Goal: Use online tool/utility: Utilize a website feature to perform a specific function

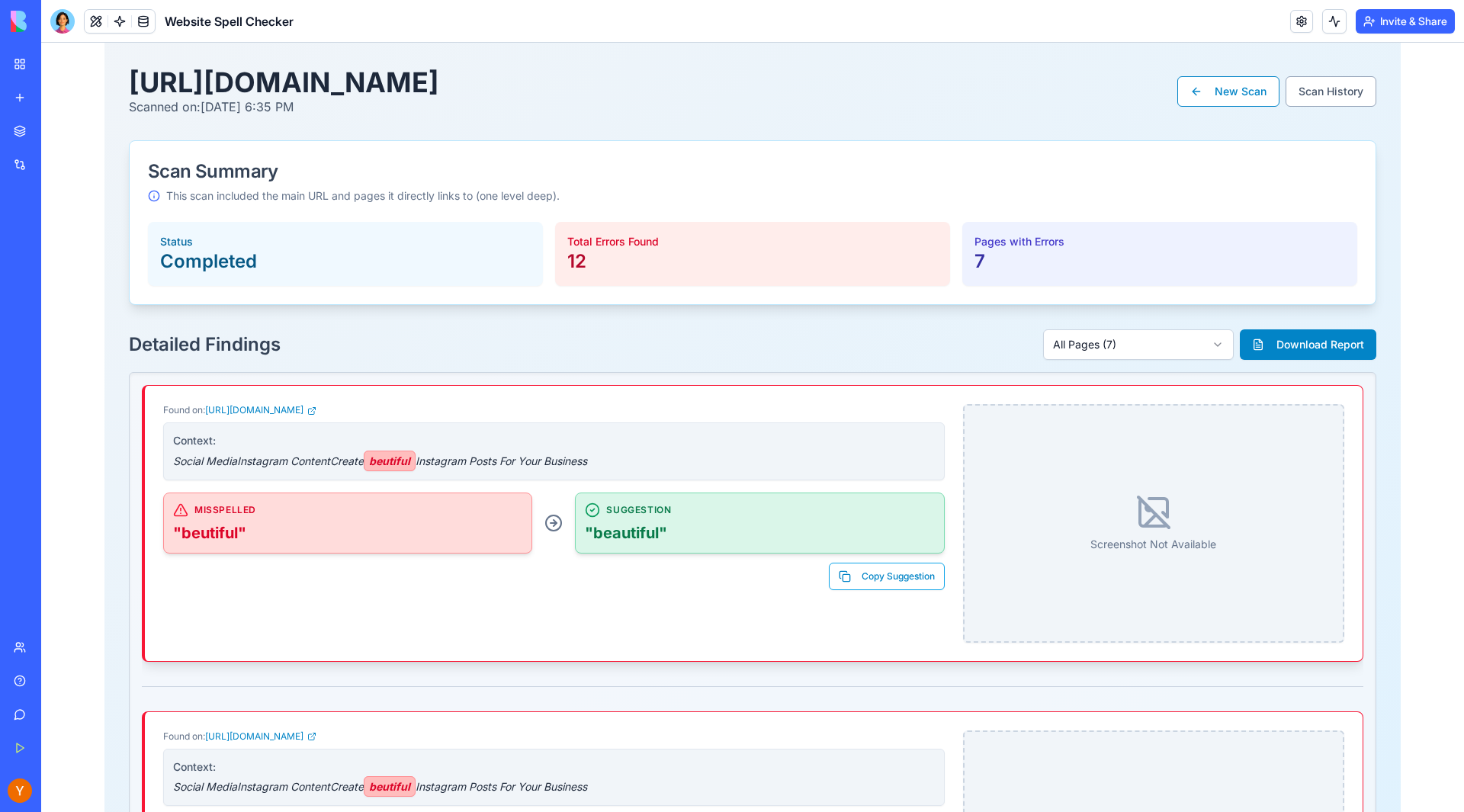
click at [32, 72] on link "My Workspace" at bounding box center [35, 64] width 61 height 30
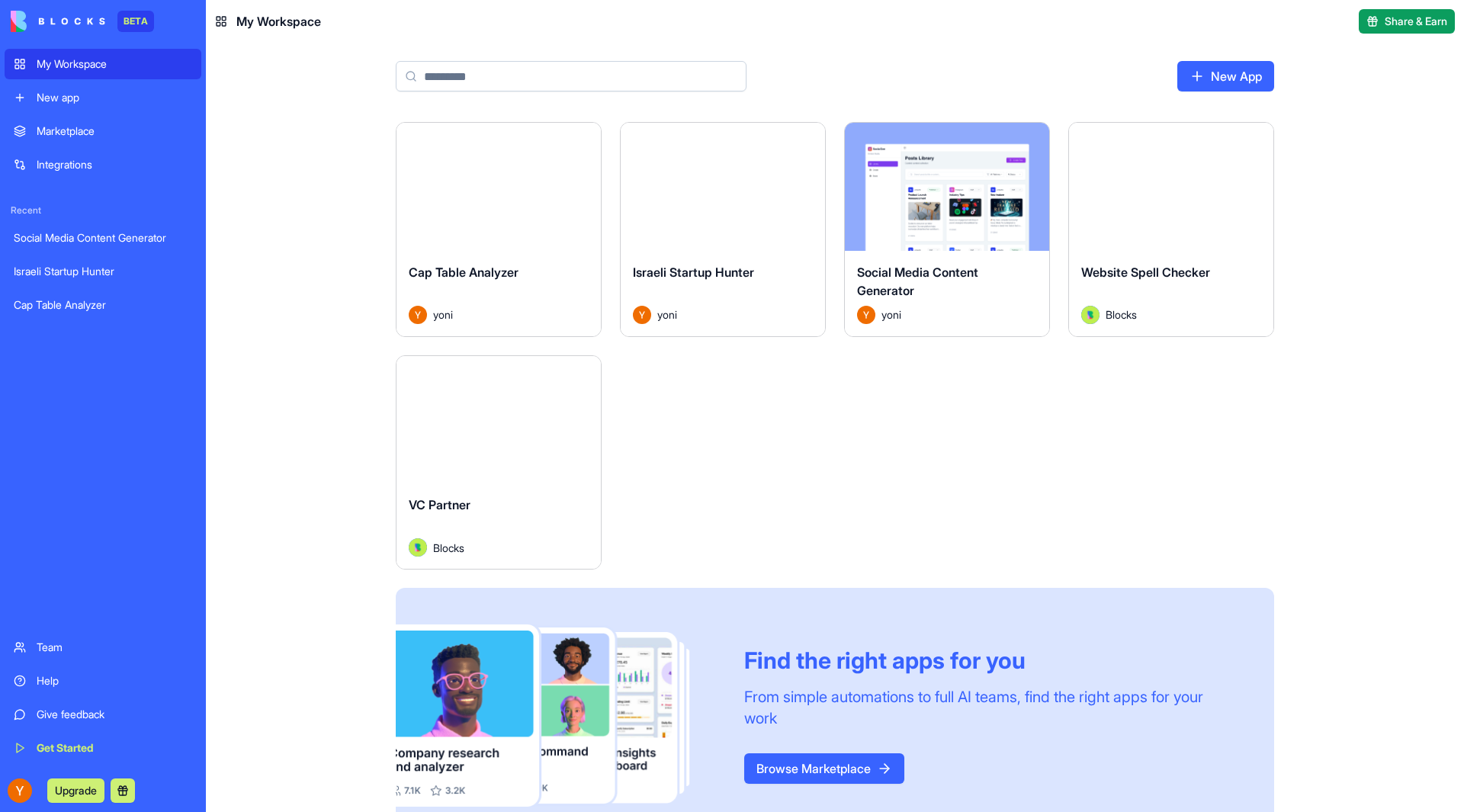
click at [101, 300] on div "Cap Table Analyzer" at bounding box center [102, 304] width 178 height 16
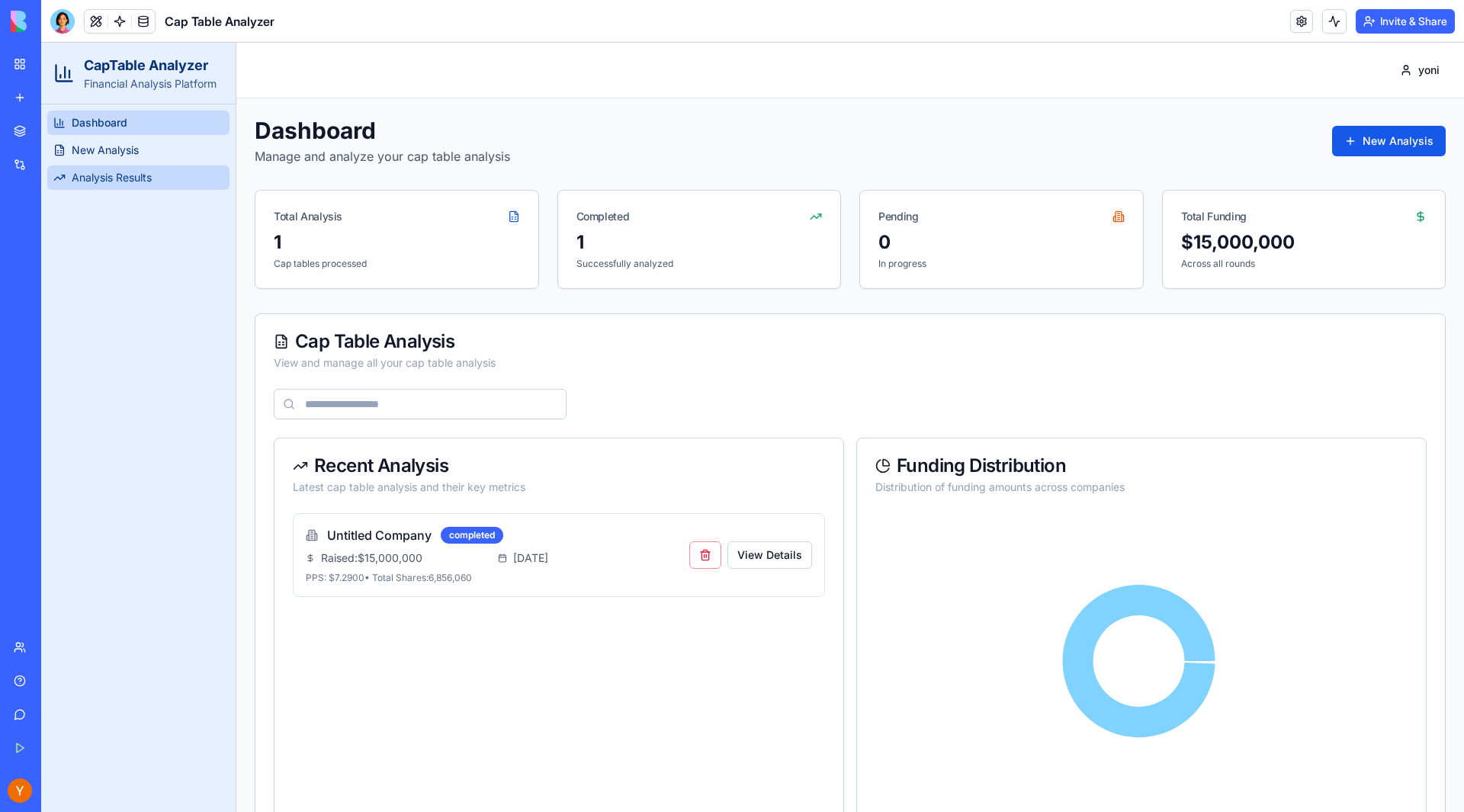
click at [129, 173] on span "Analysis Results" at bounding box center [112, 177] width 80 height 16
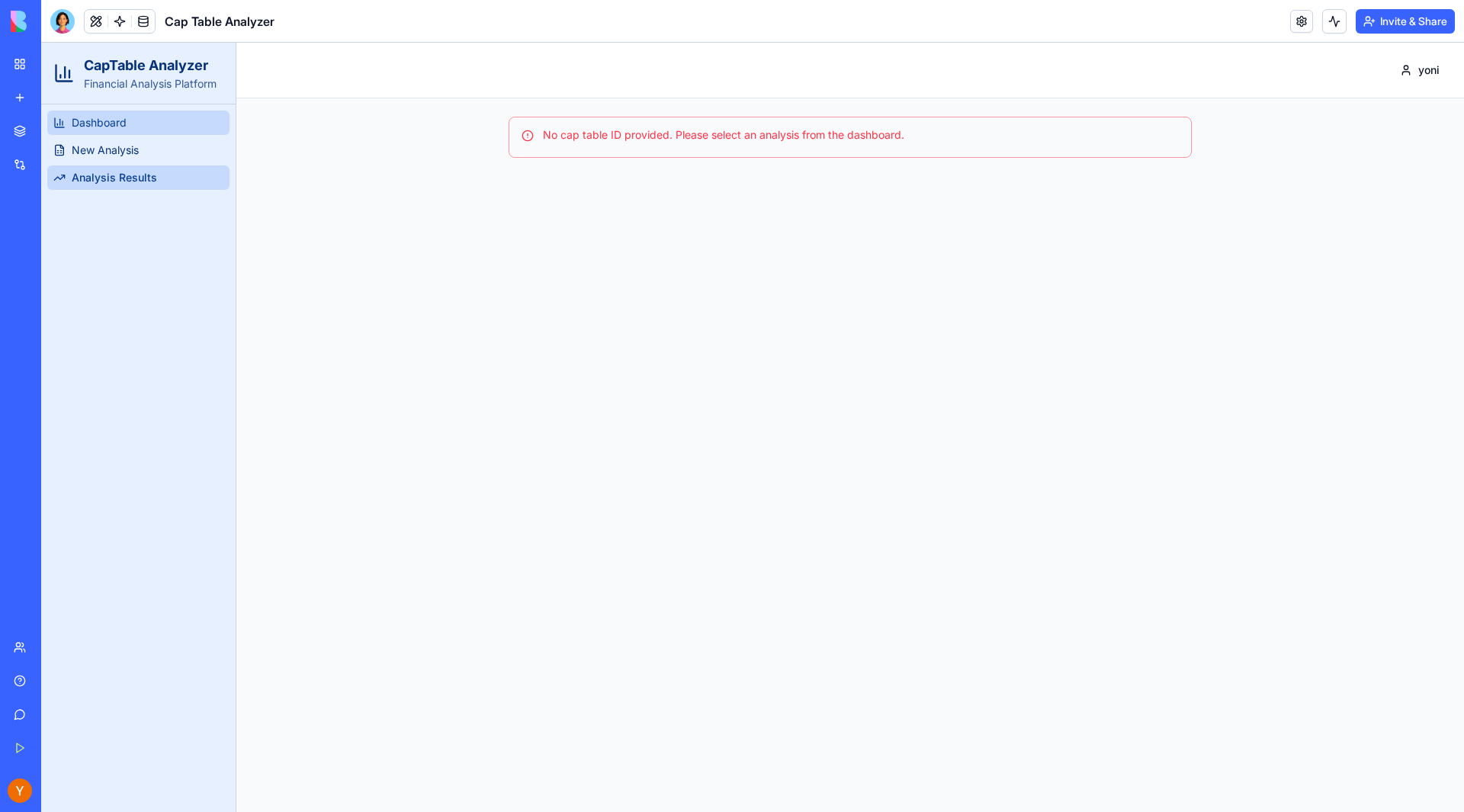
click at [138, 126] on link "Dashboard" at bounding box center [138, 123] width 182 height 24
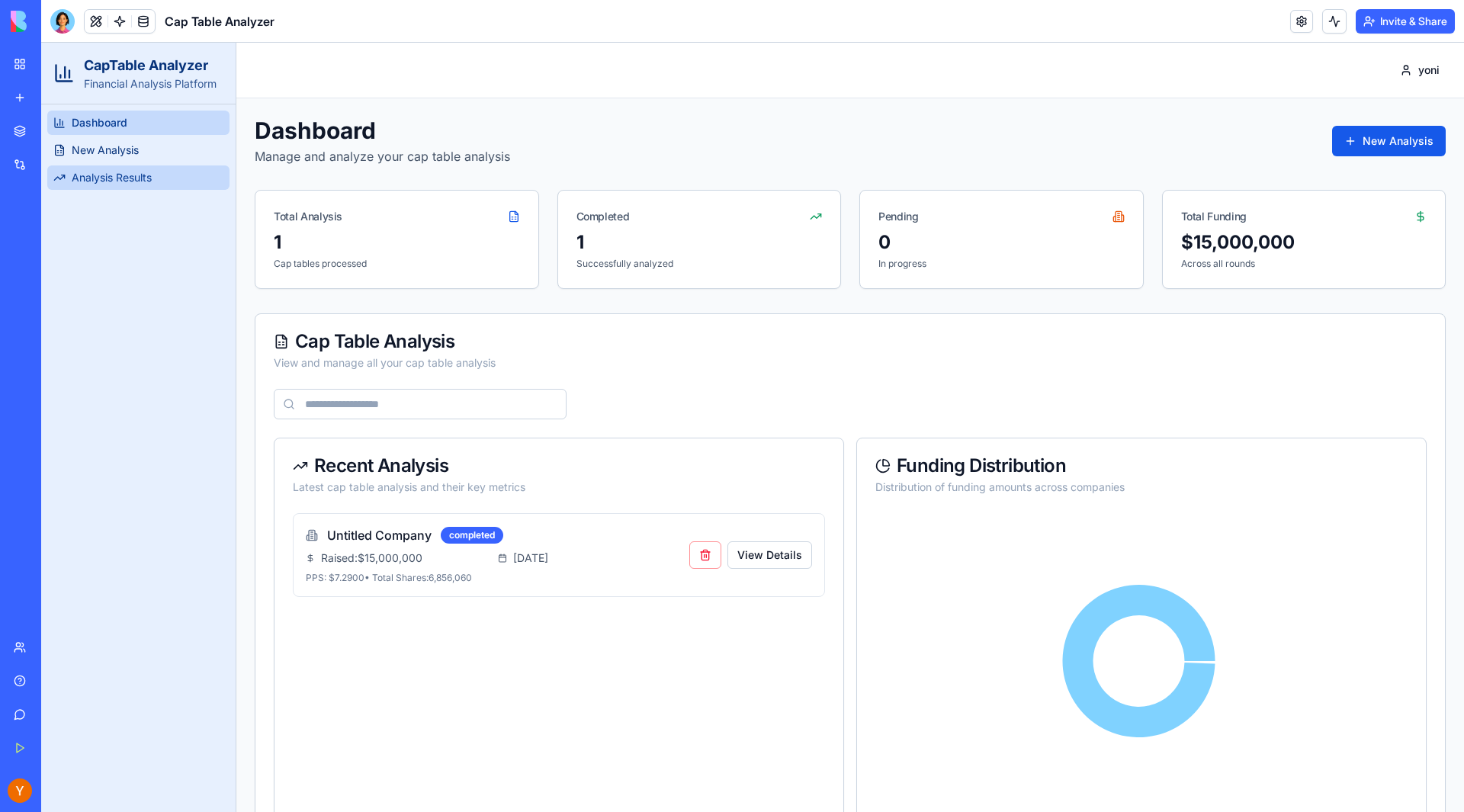
click at [96, 180] on span "Analysis Results" at bounding box center [112, 177] width 80 height 16
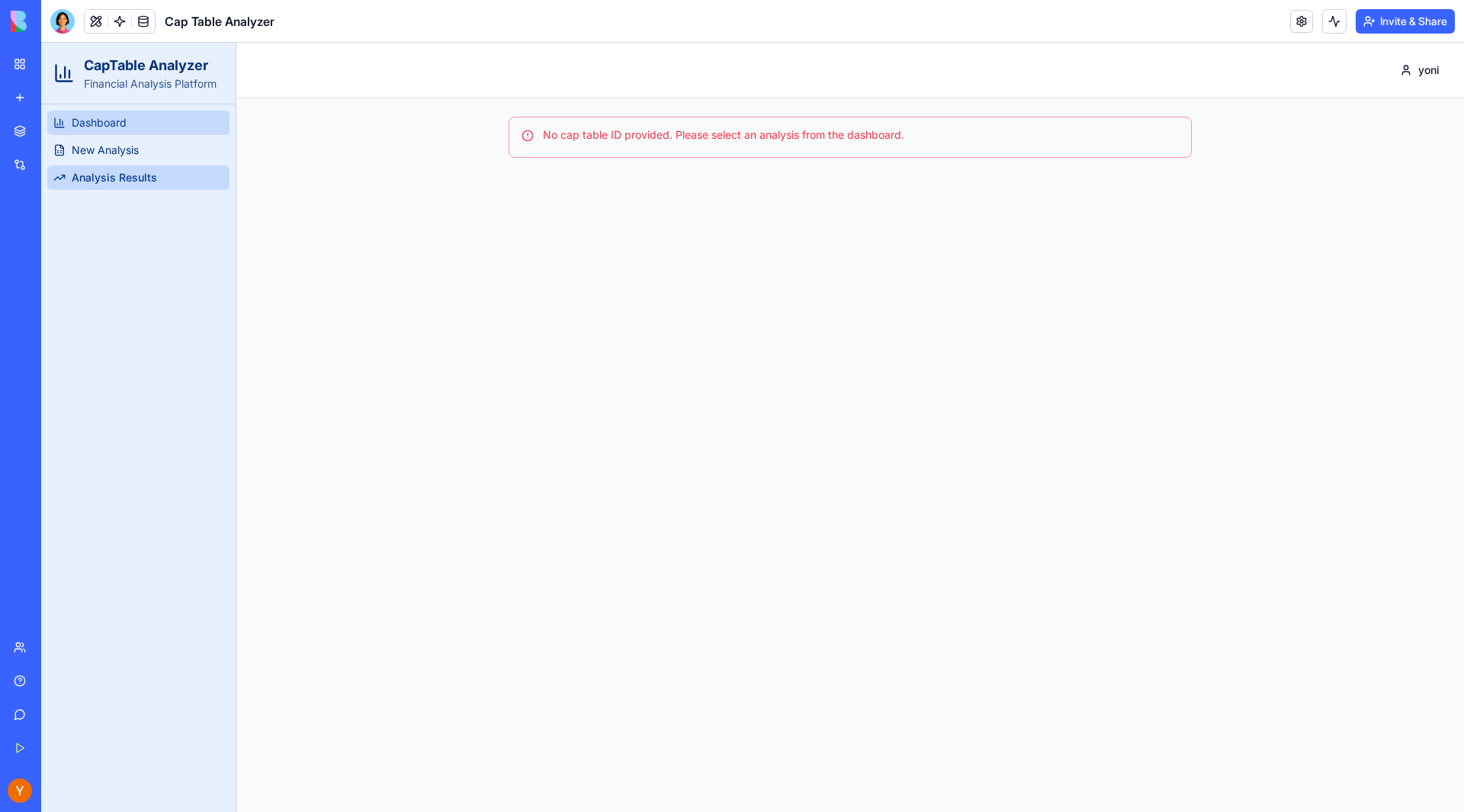
click at [158, 120] on link "Dashboard" at bounding box center [138, 123] width 182 height 24
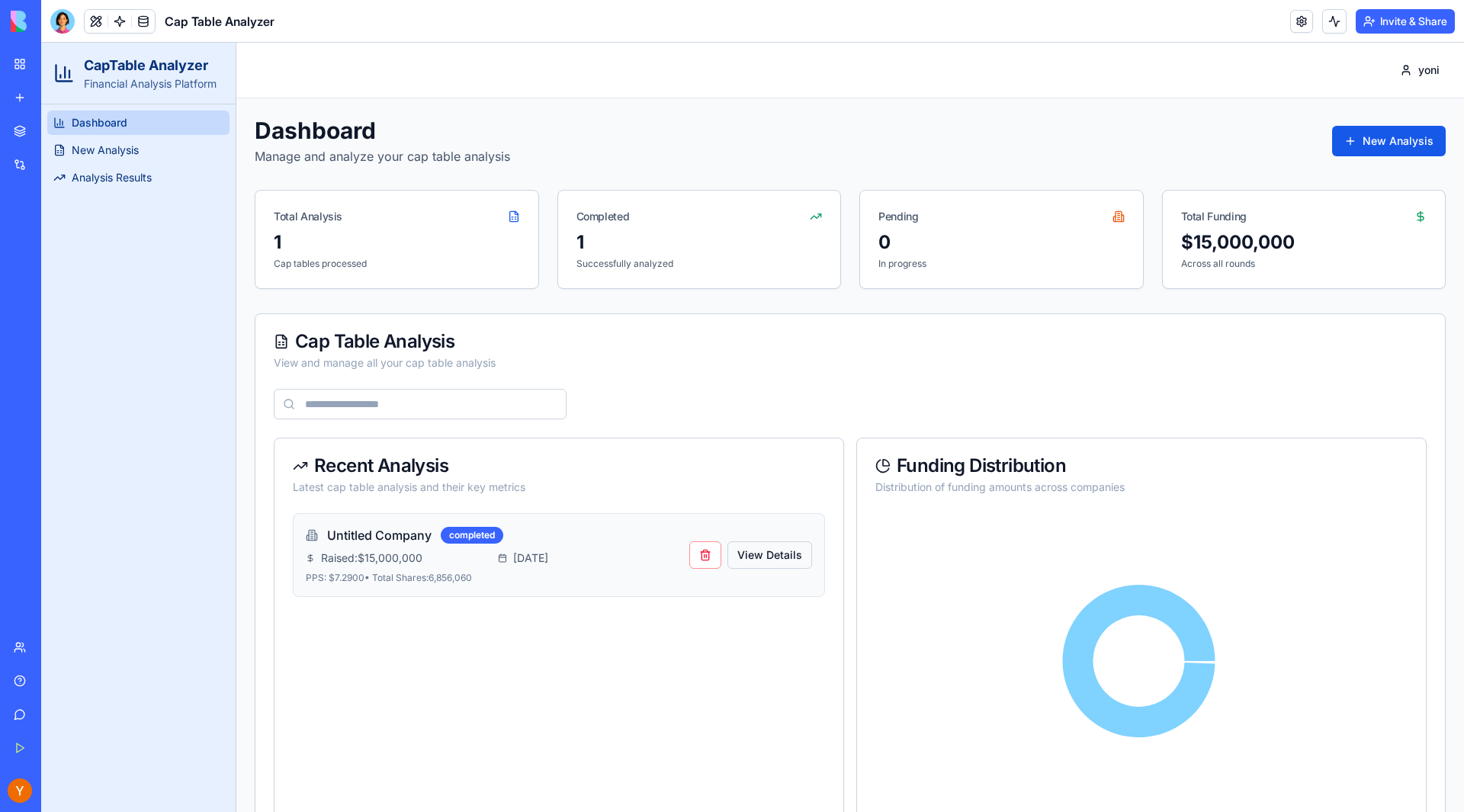
click at [793, 543] on button "View Details" at bounding box center [770, 555] width 85 height 28
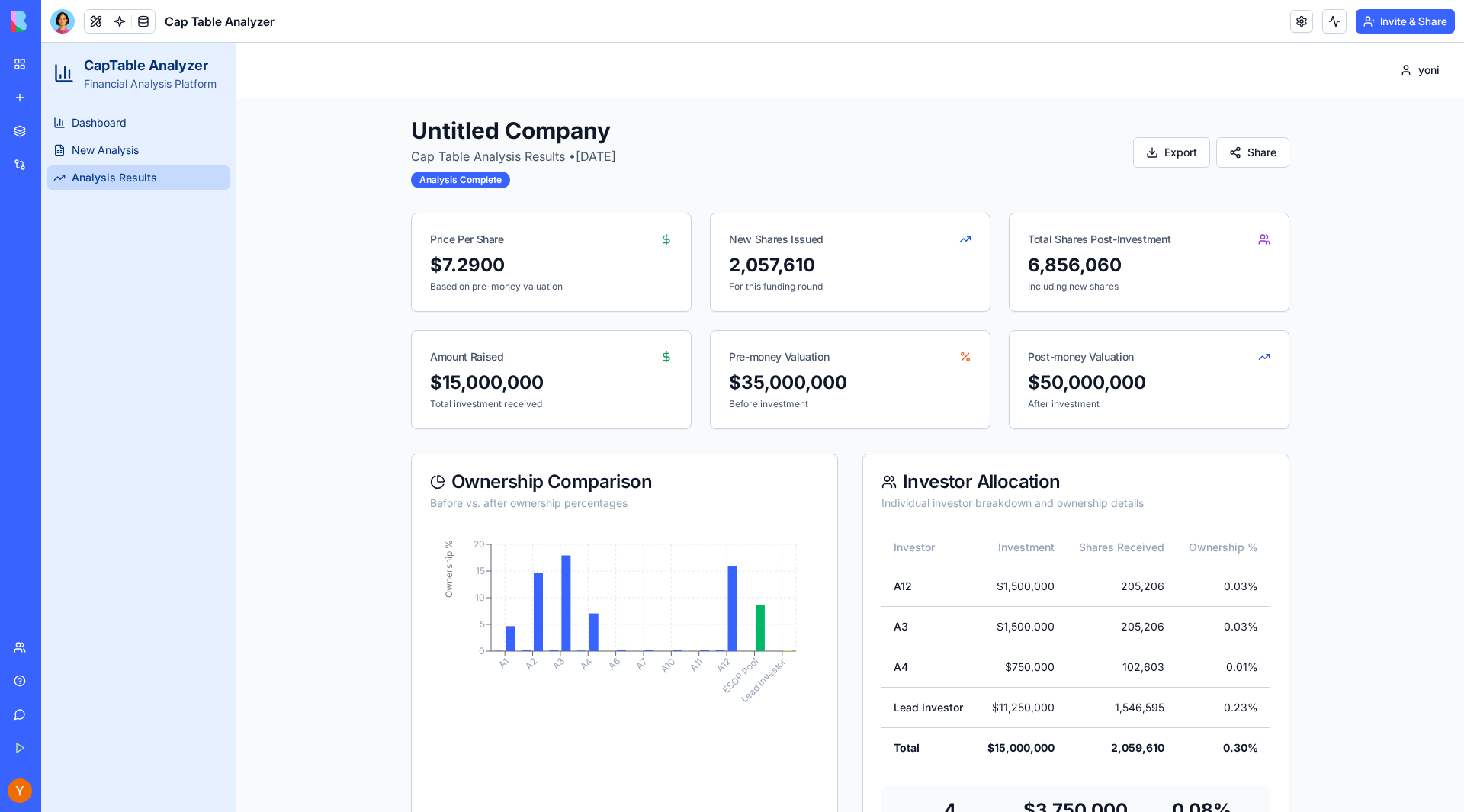
click at [971, 351] on div "Pre-money Valuation" at bounding box center [850, 351] width 279 height 40
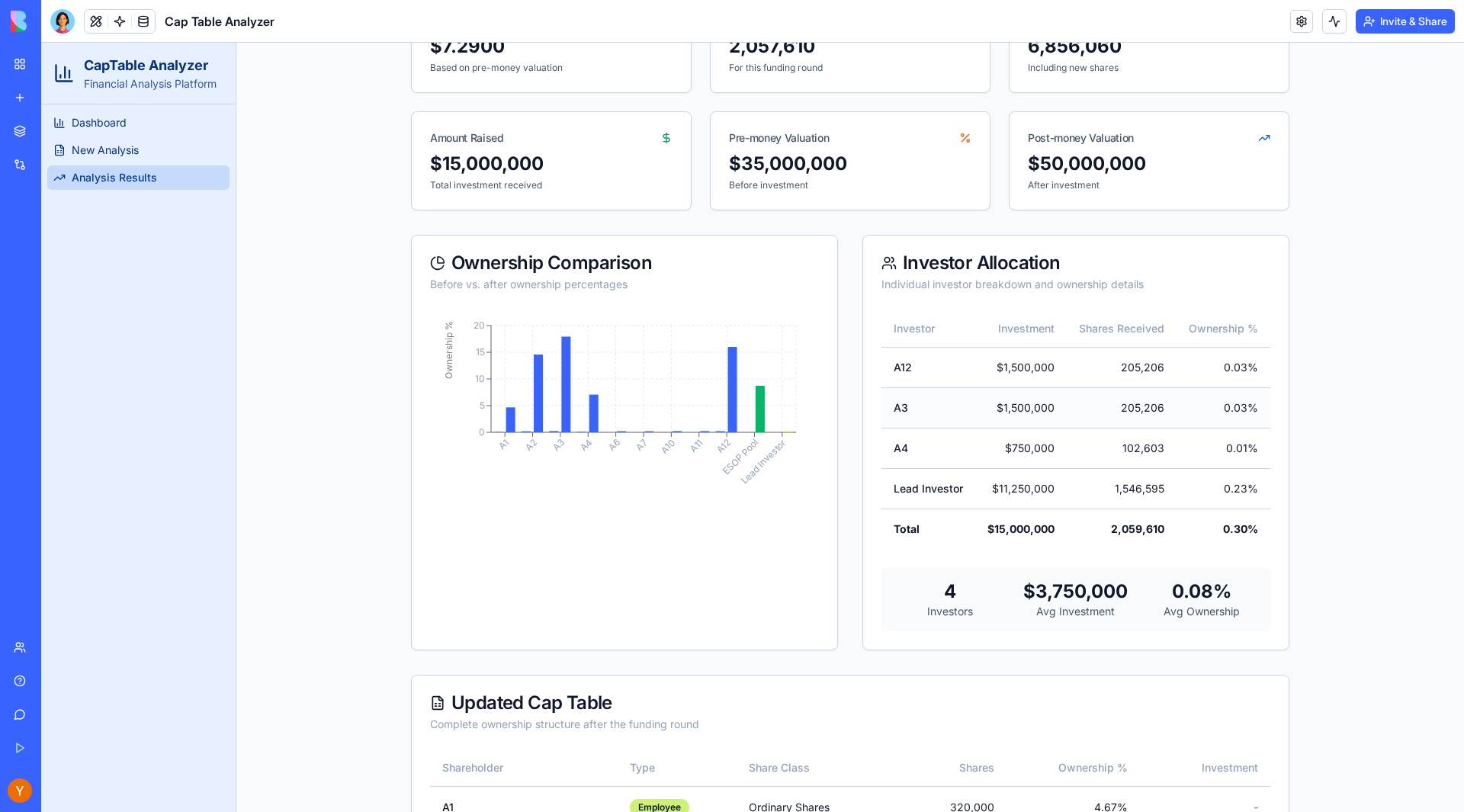
scroll to position [77, 0]
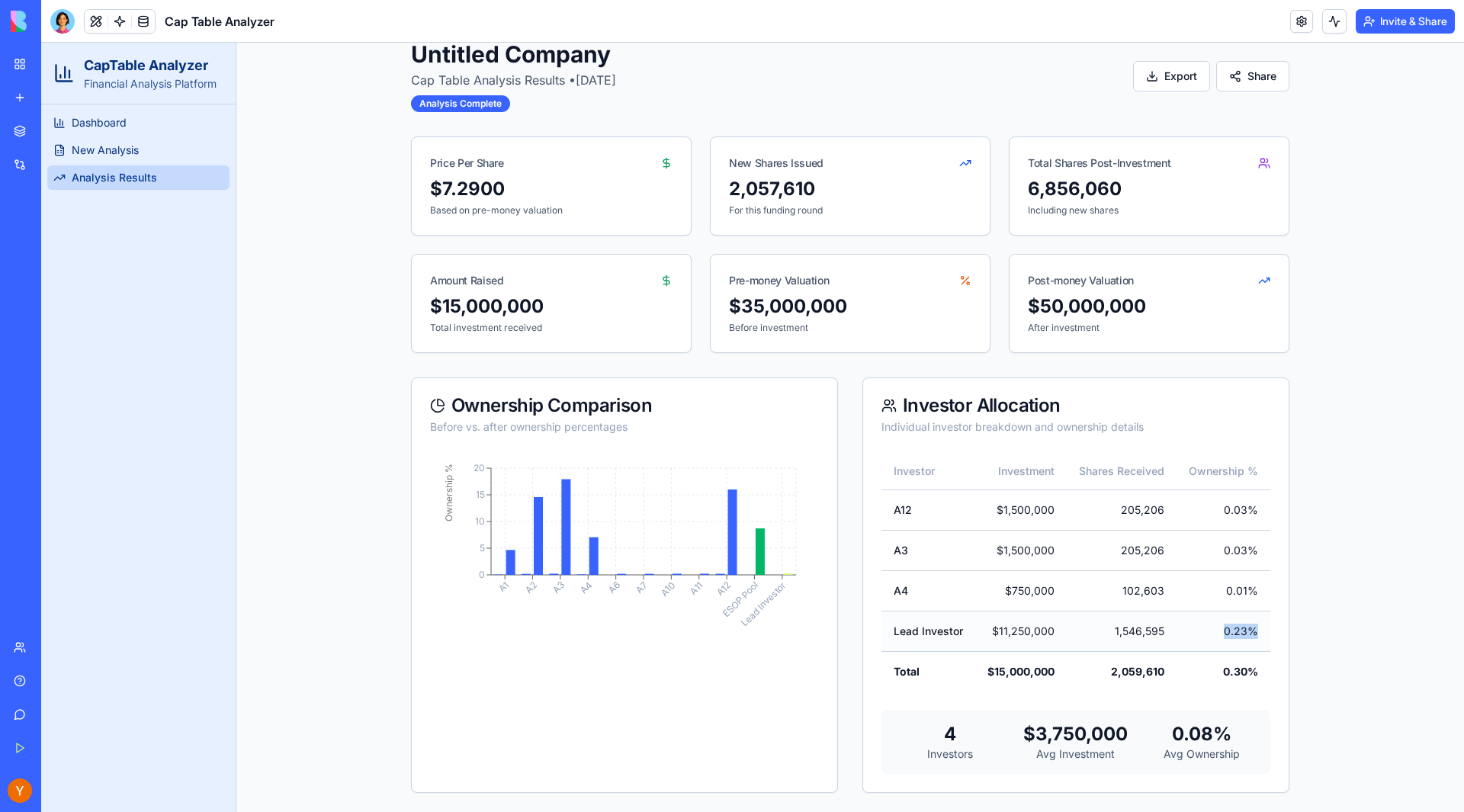
drag, startPoint x: 1203, startPoint y: 637, endPoint x: 1253, endPoint y: 638, distance: 50.0
click at [1253, 638] on td "0.23%" at bounding box center [1224, 631] width 94 height 41
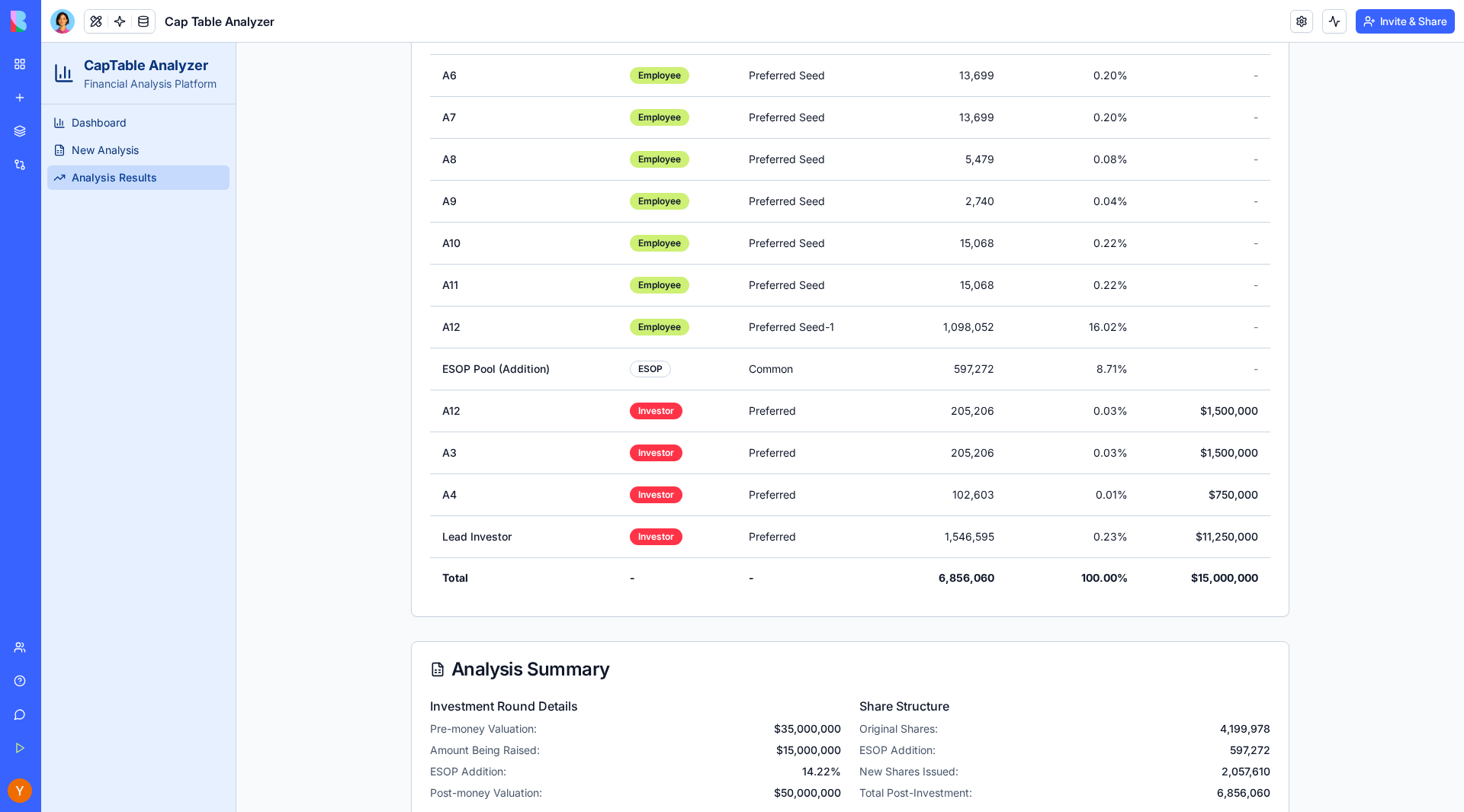
scroll to position [1187, 0]
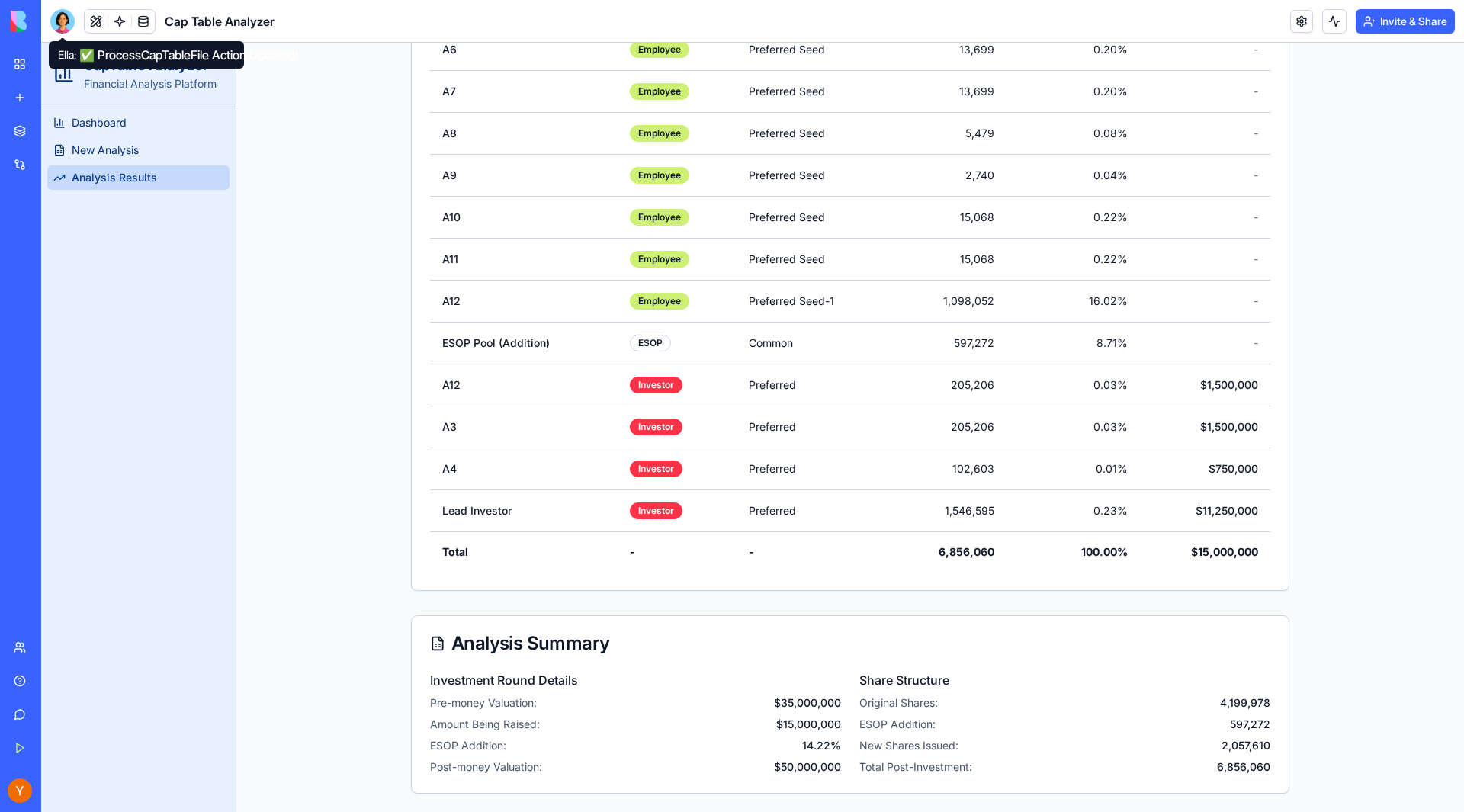
click at [66, 29] on div at bounding box center [63, 21] width 24 height 24
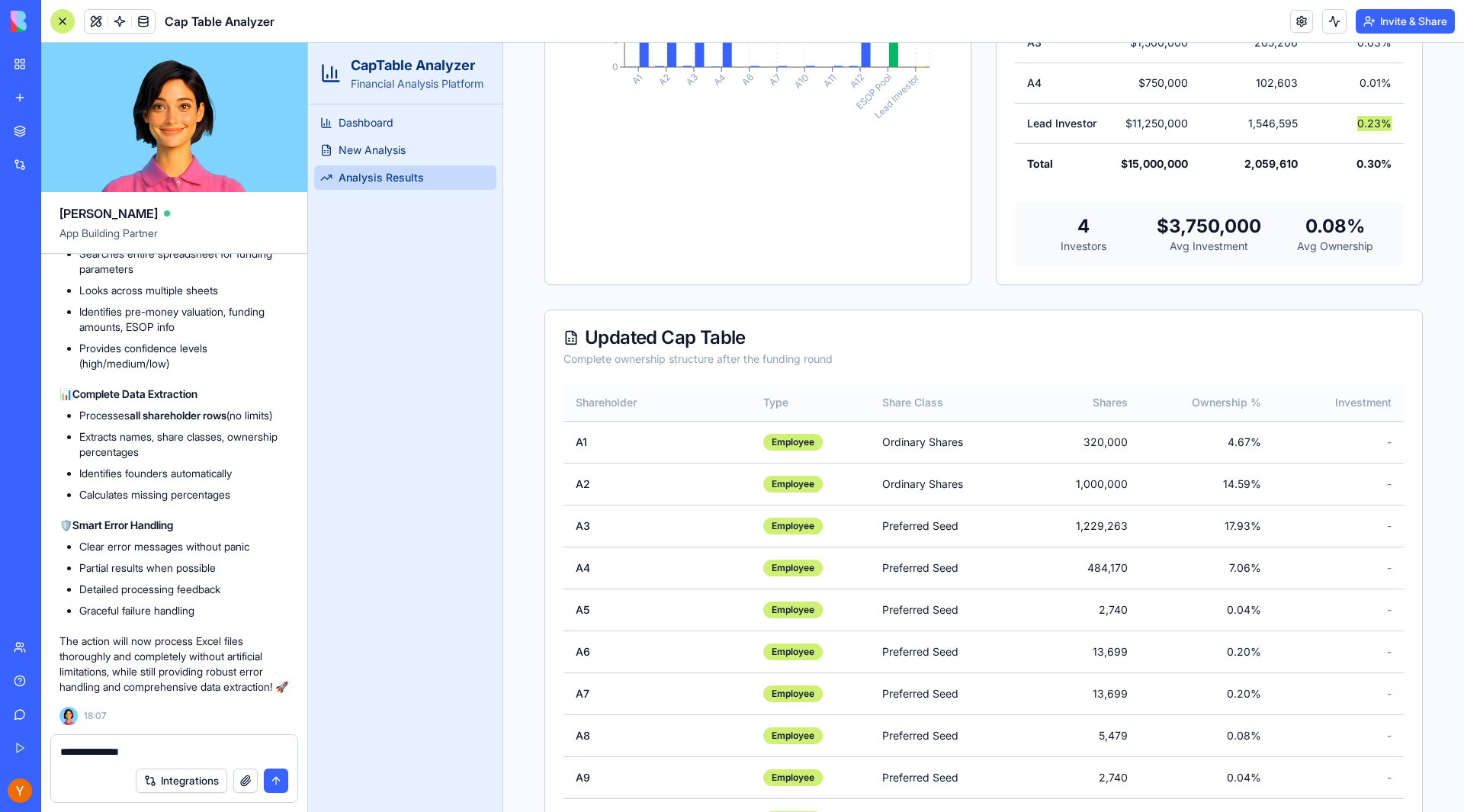
scroll to position [674, 0]
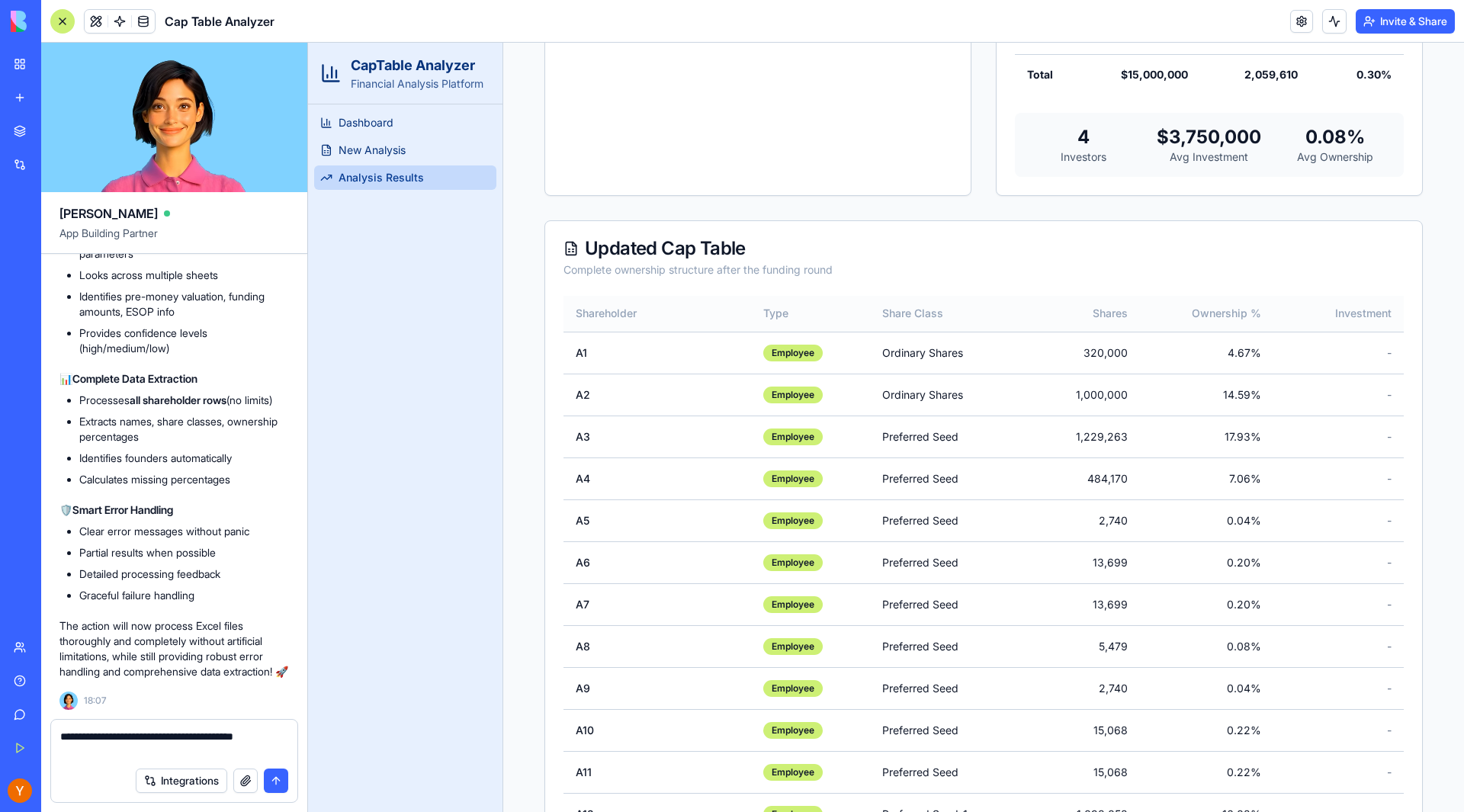
type textarea "**********"
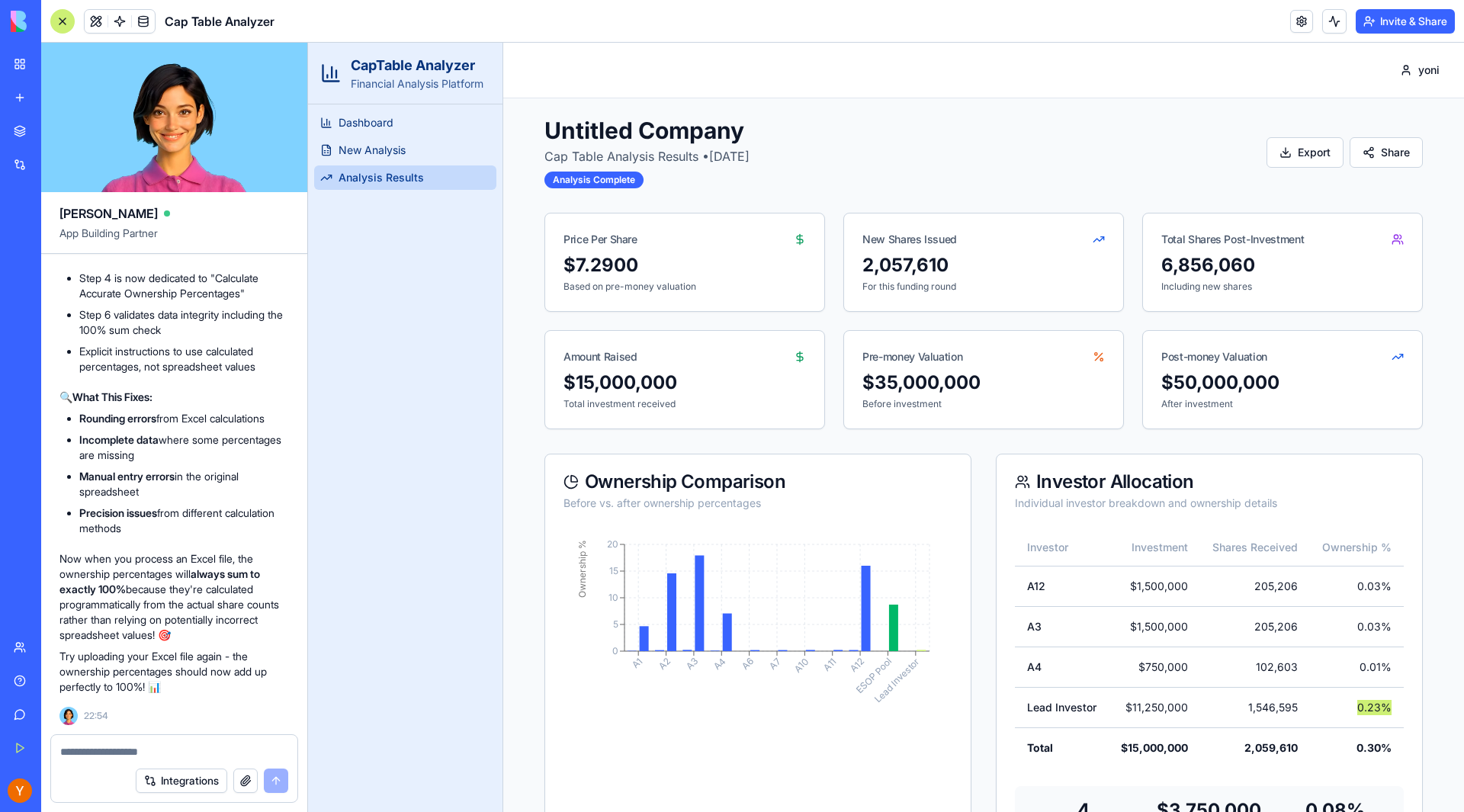
scroll to position [16974, 0]
click at [375, 138] on link "New Analysis" at bounding box center [404, 150] width 182 height 24
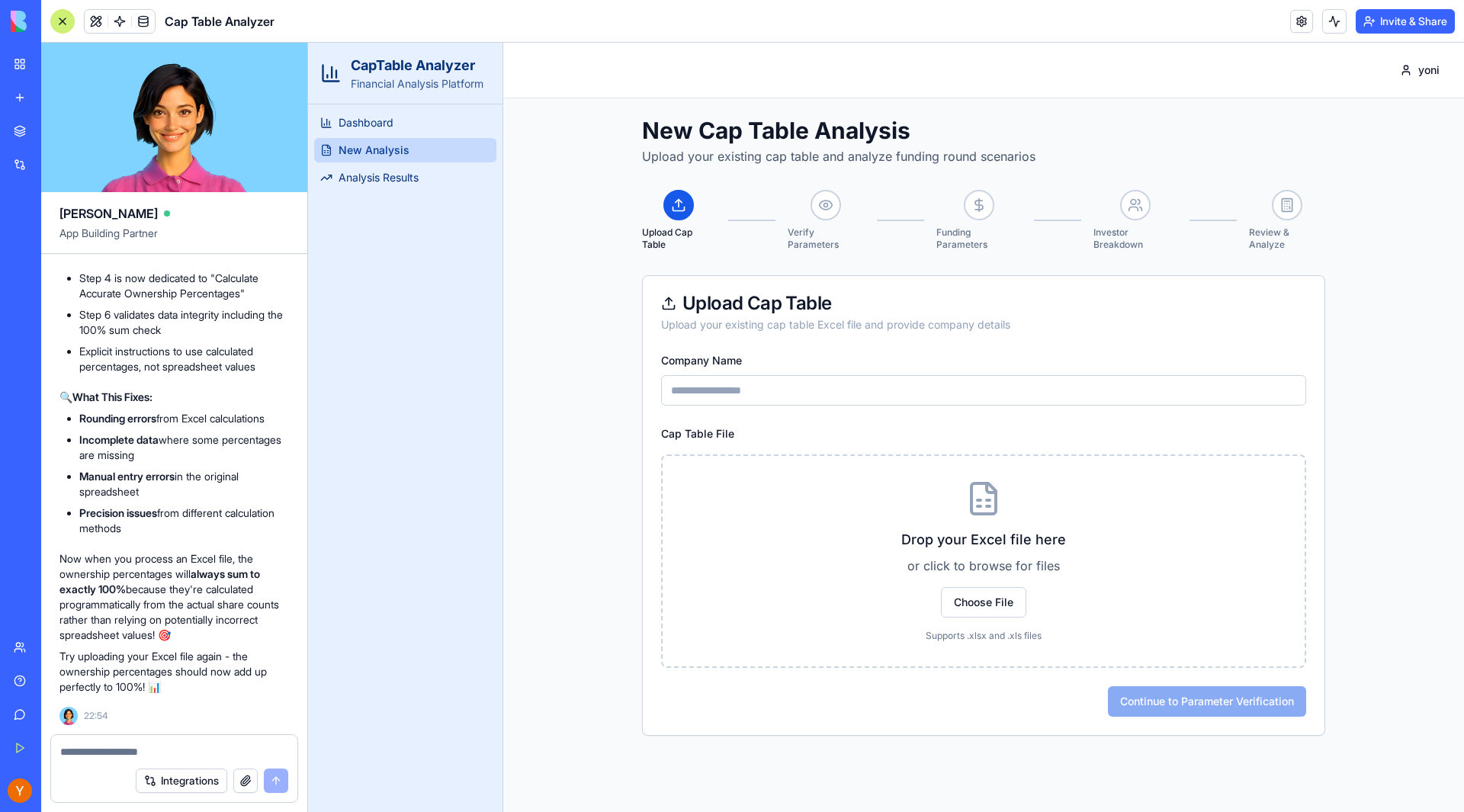
click at [1143, 385] on input "Company Name" at bounding box center [983, 389] width 645 height 30
type input "****"
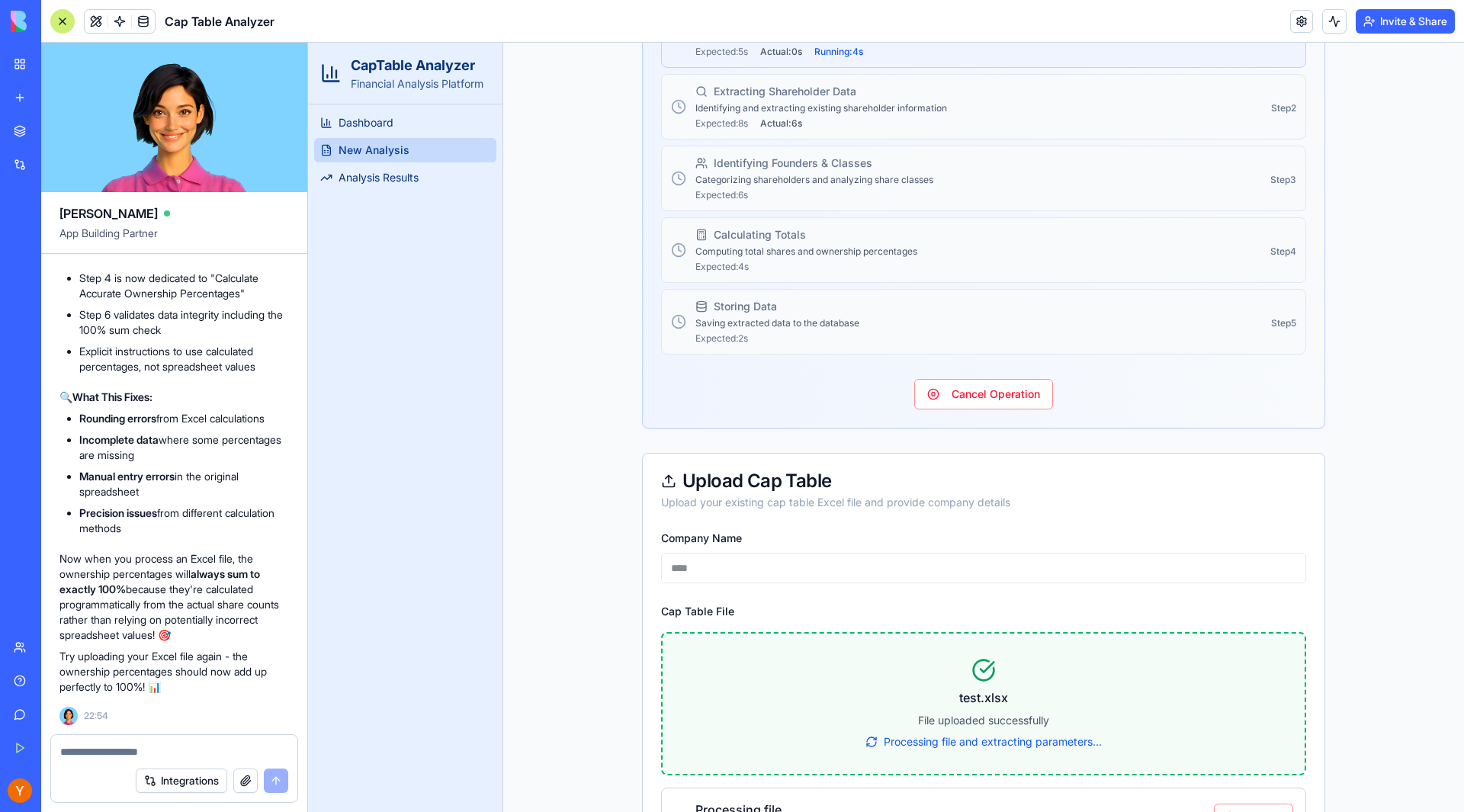
scroll to position [622, 0]
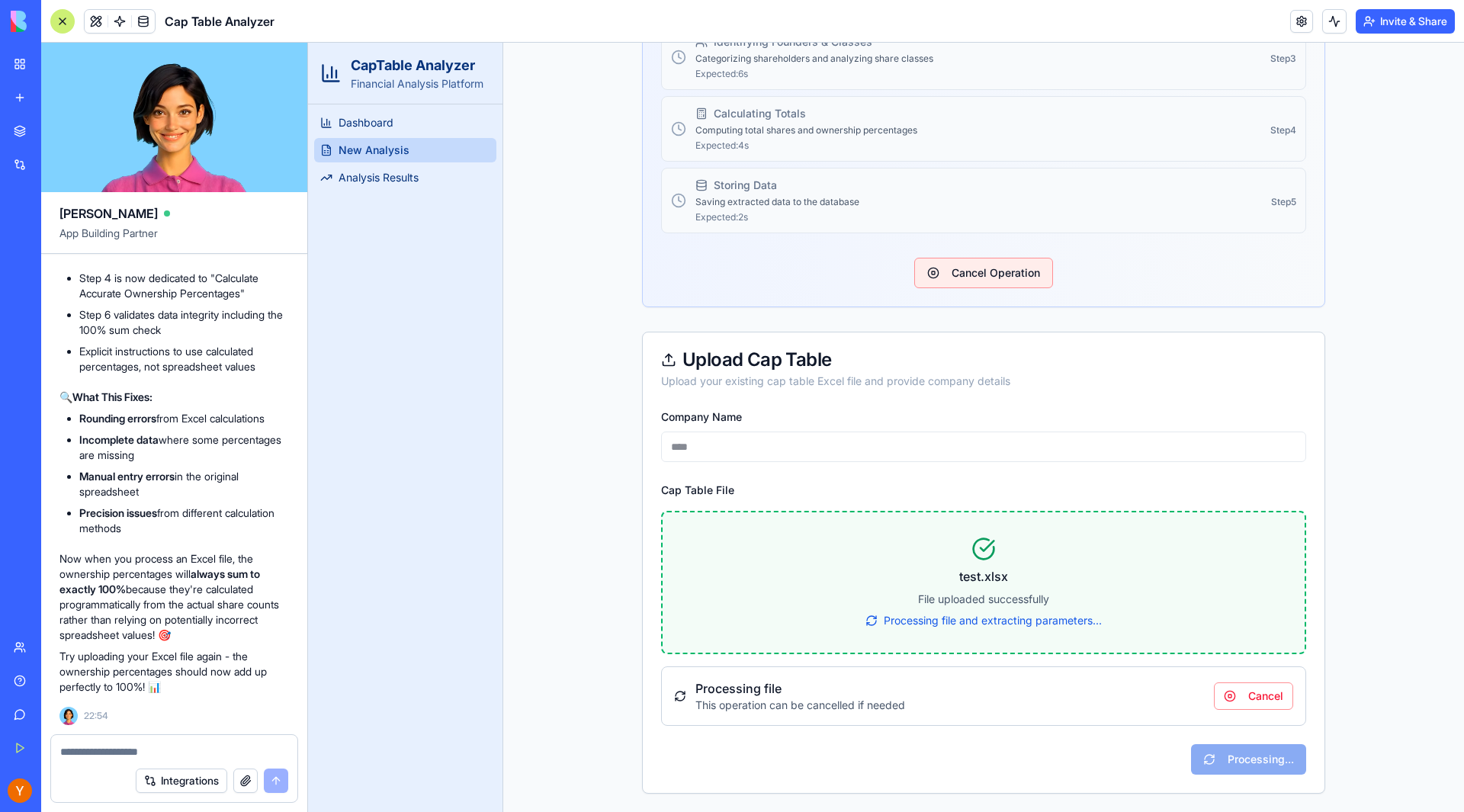
click at [994, 278] on button "Cancel Operation" at bounding box center [984, 272] width 138 height 30
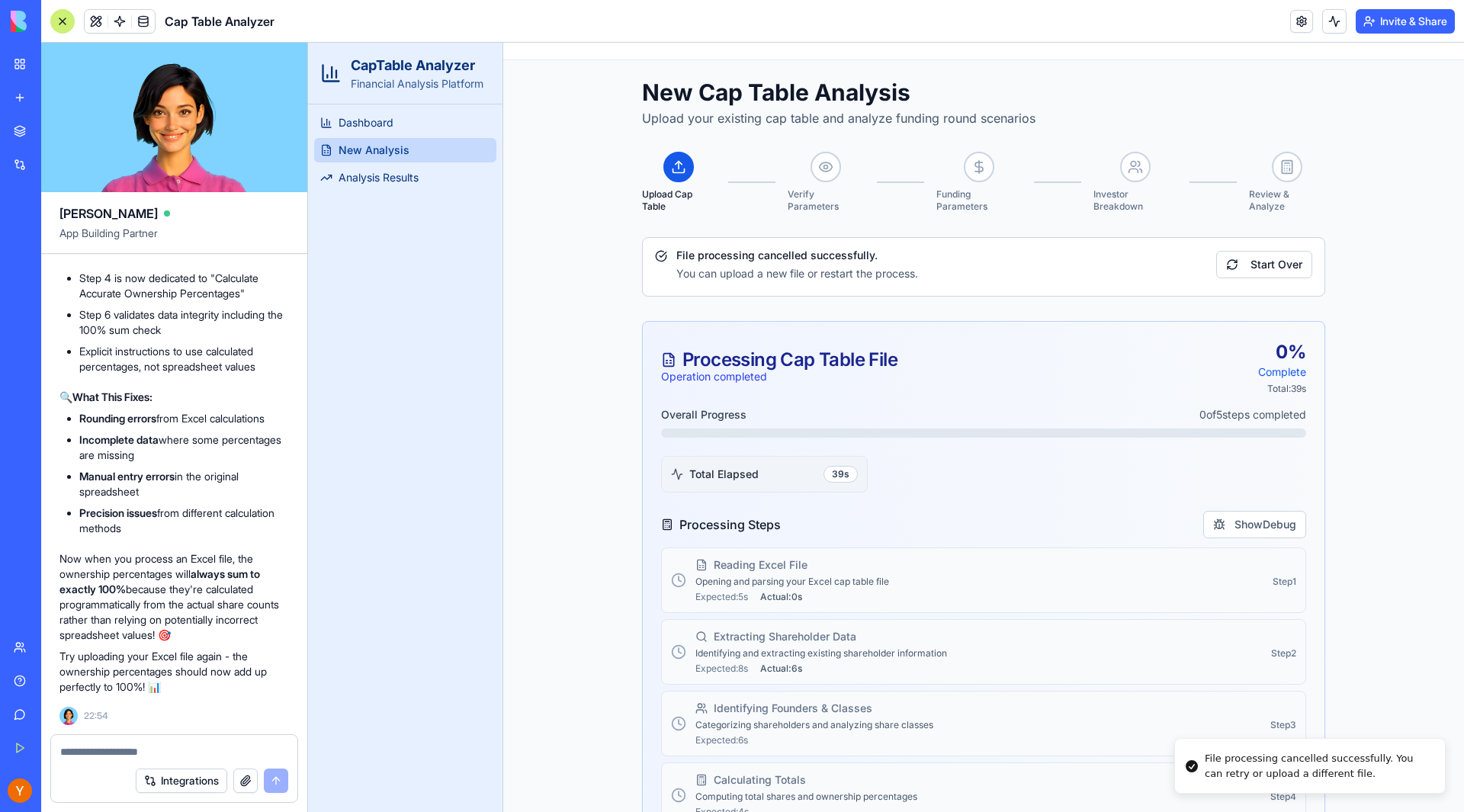
scroll to position [0, 0]
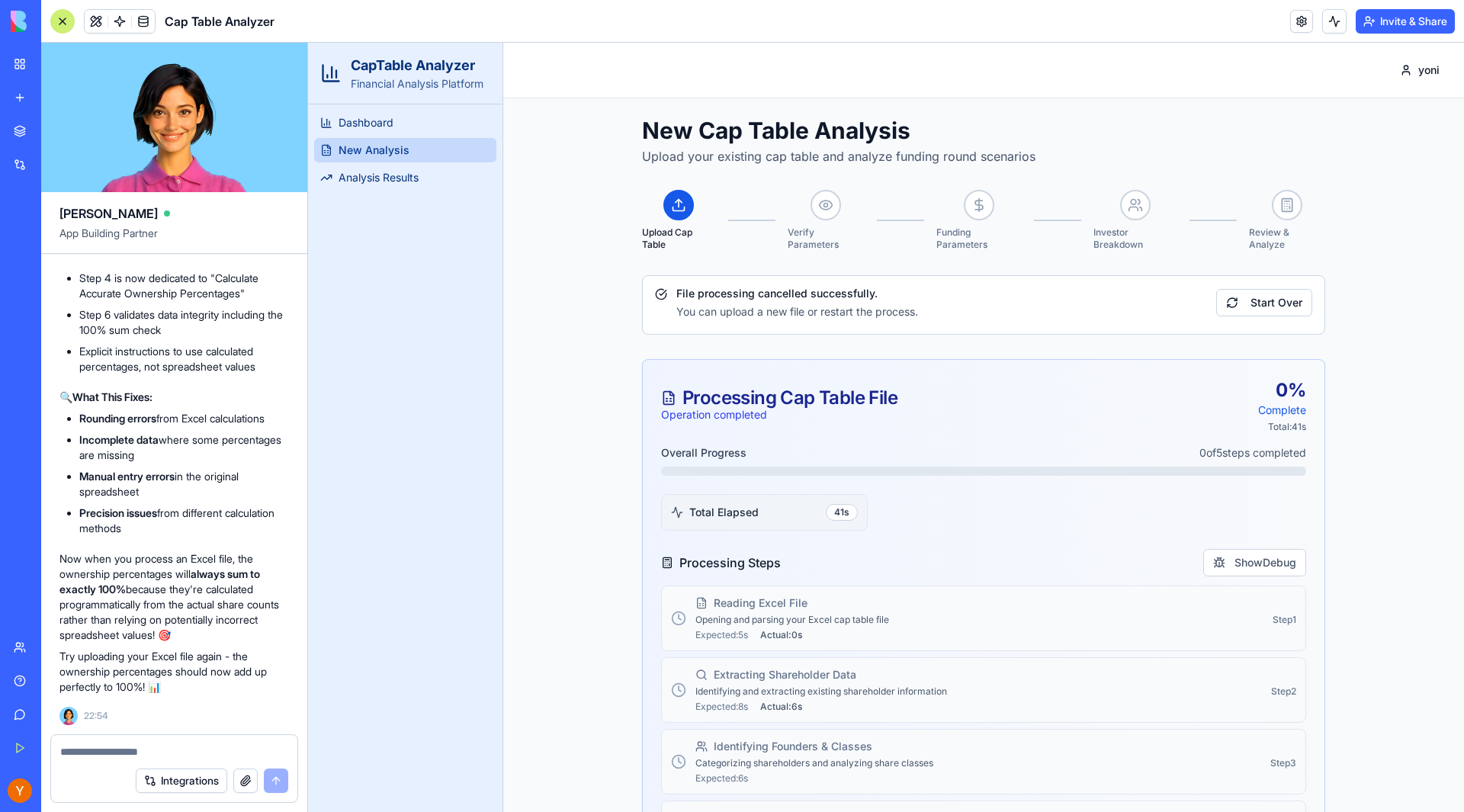
click at [678, 204] on line at bounding box center [678, 203] width 0 height 7
click at [836, 205] on div at bounding box center [825, 205] width 30 height 30
click at [1257, 316] on div "File processing cancelled successfully. You can upload a new file or restart th…" at bounding box center [984, 303] width 657 height 33
click at [1257, 314] on button "Start Over" at bounding box center [1265, 303] width 96 height 28
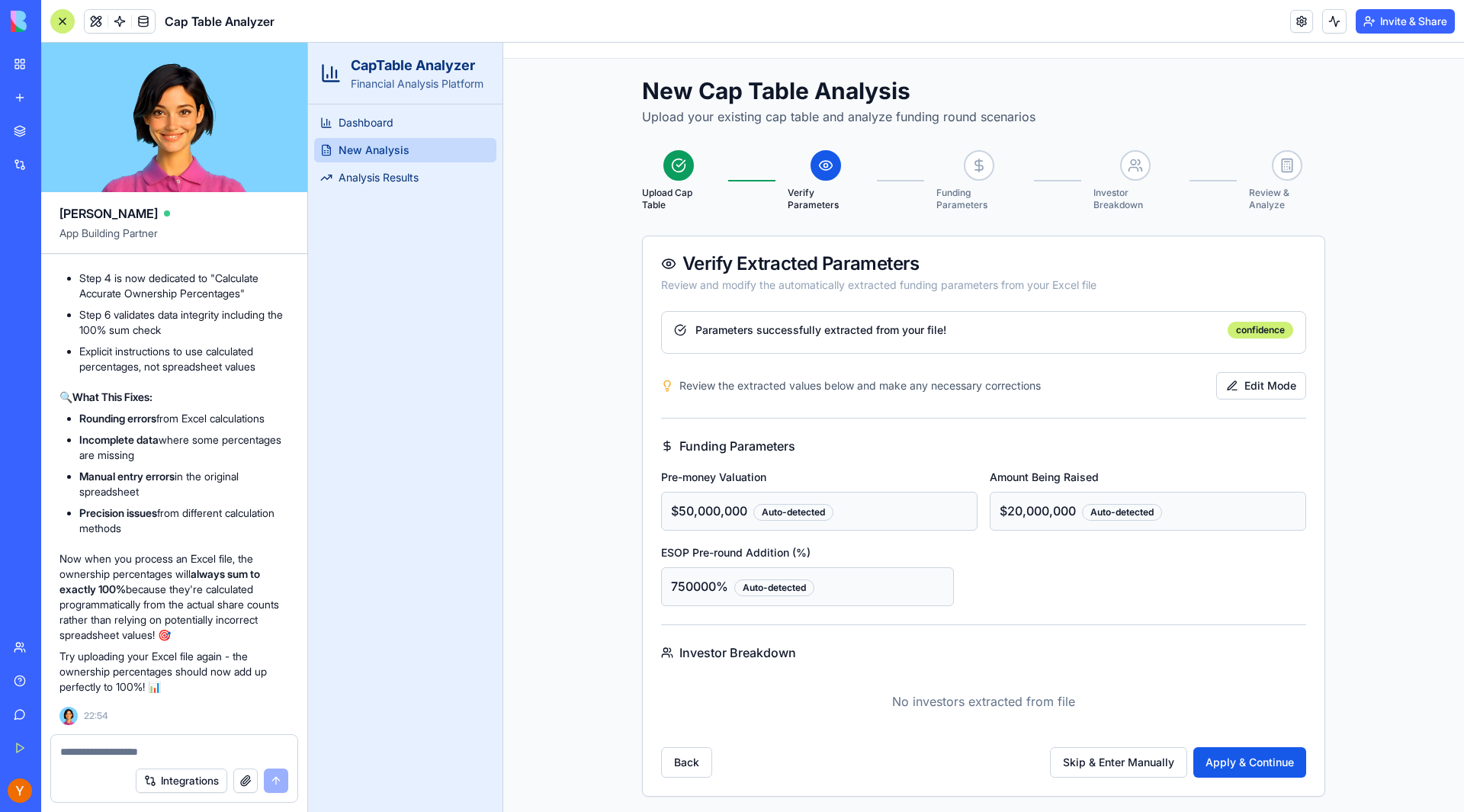
scroll to position [42, 0]
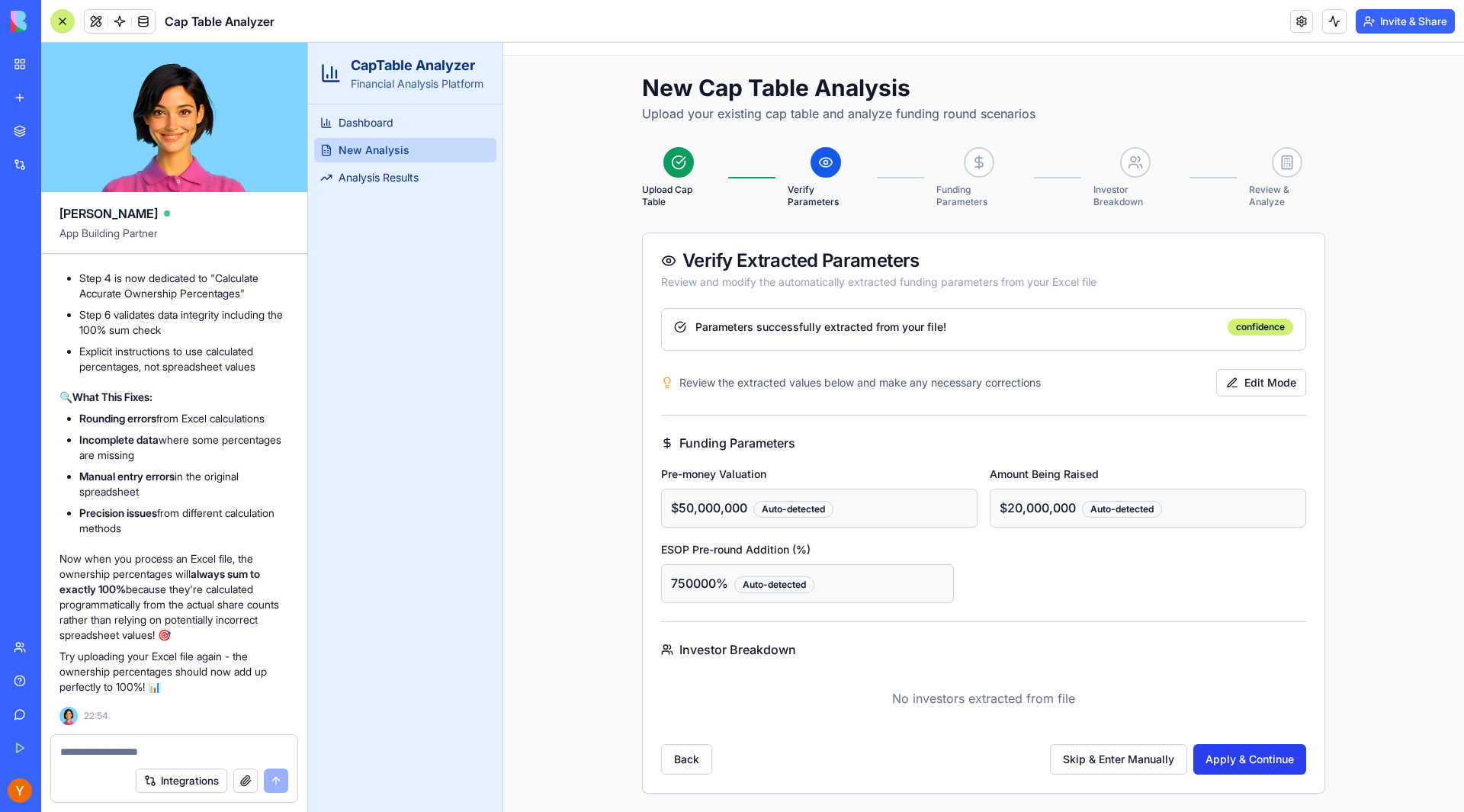
click at [1218, 749] on button "Apply & Continue" at bounding box center [1250, 758] width 113 height 30
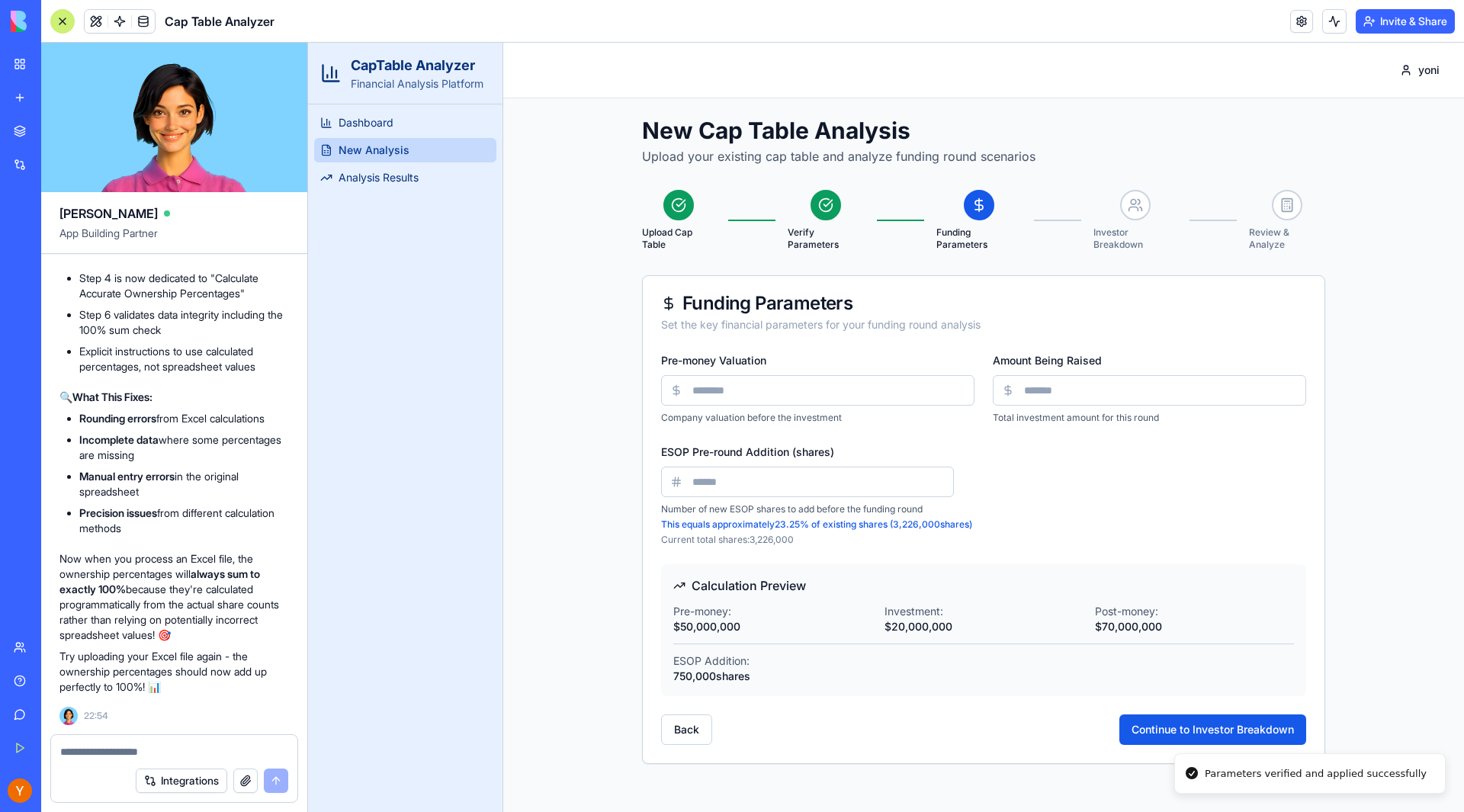
scroll to position [0, 0]
drag, startPoint x: 1178, startPoint y: 709, endPoint x: 1170, endPoint y: 717, distance: 11.3
click at [1176, 710] on div "Pre-money Valuation ******** Company valuation before the investment Amount Bei…" at bounding box center [983, 556] width 682 height 412
click at [1169, 718] on button "Continue to Investor Breakdown" at bounding box center [1213, 729] width 186 height 30
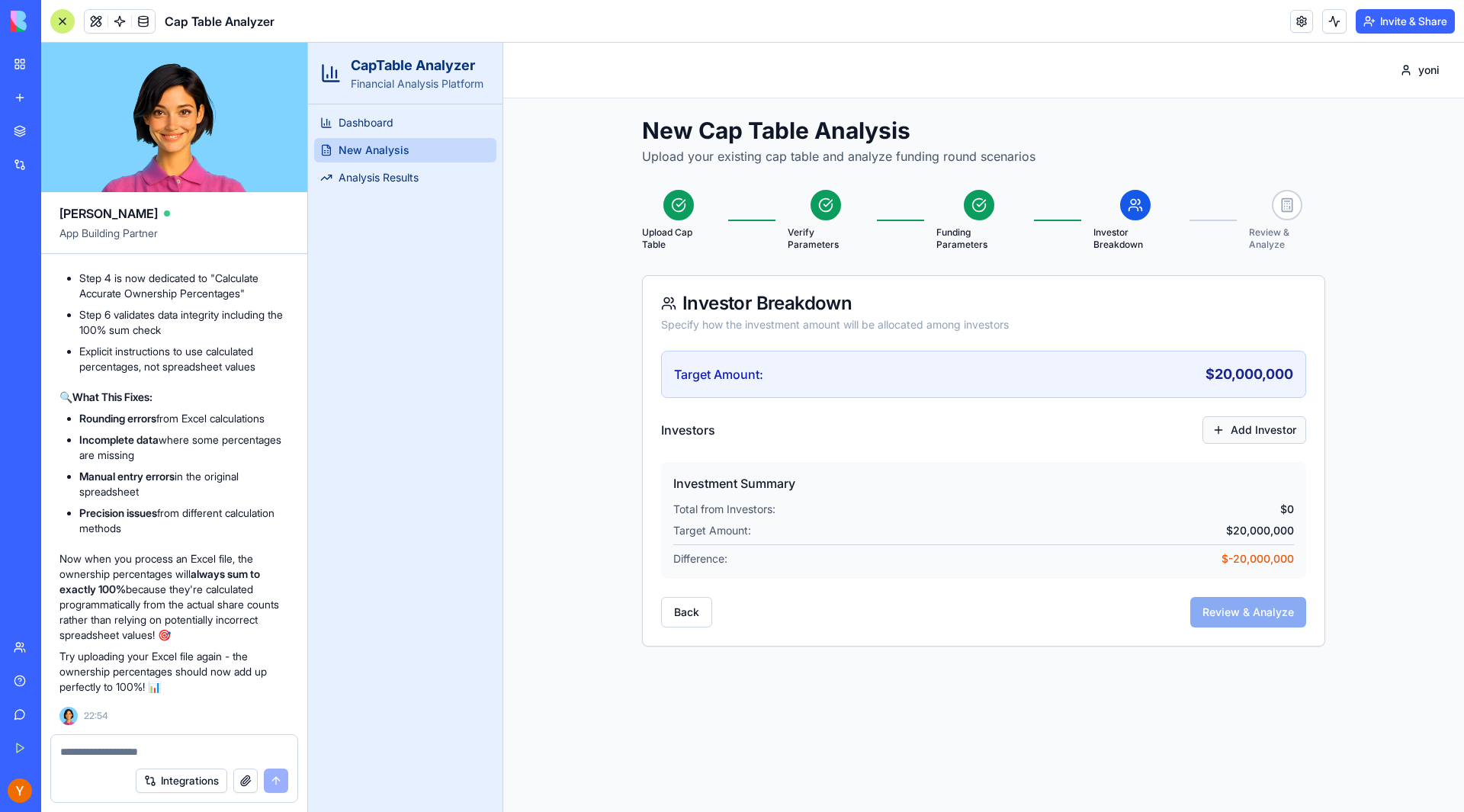
click at [1224, 427] on button "Add Investor" at bounding box center [1254, 430] width 103 height 28
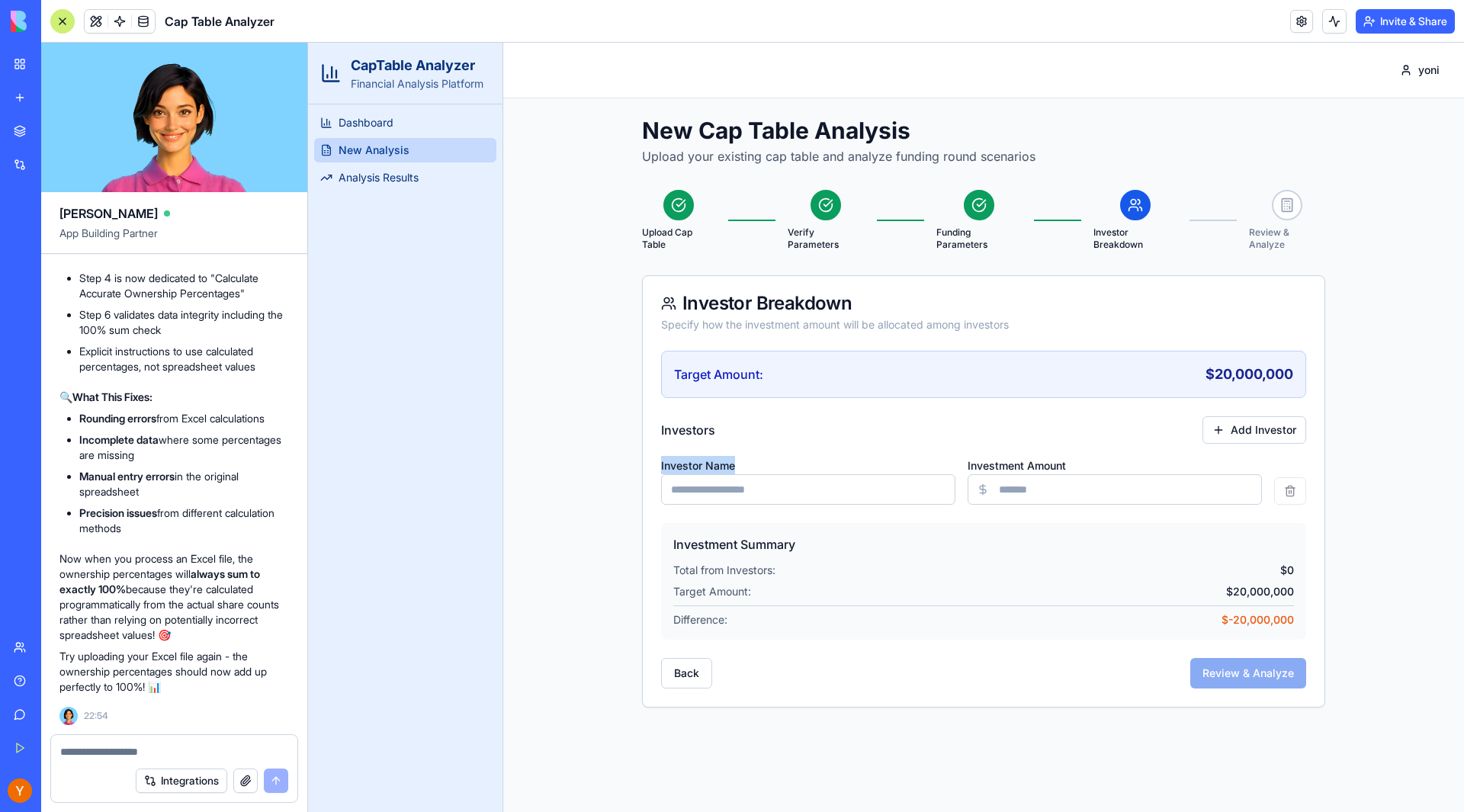
click at [752, 476] on div "Investor Name" at bounding box center [808, 480] width 294 height 49
click at [752, 480] on input "Investor Name" at bounding box center [808, 489] width 294 height 30
type input "*"
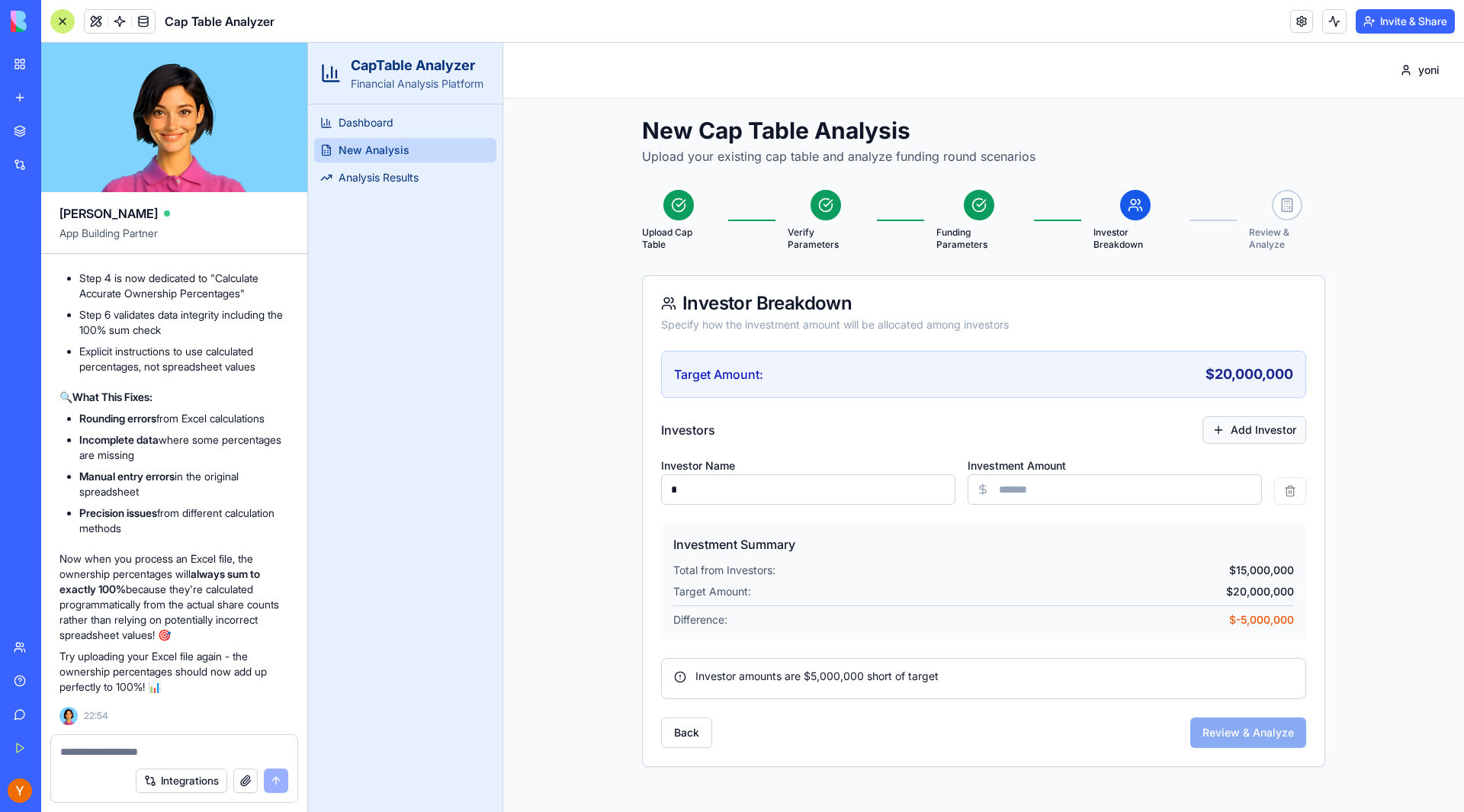
type input "********"
click at [1265, 424] on button "Add Investor" at bounding box center [1254, 430] width 103 height 28
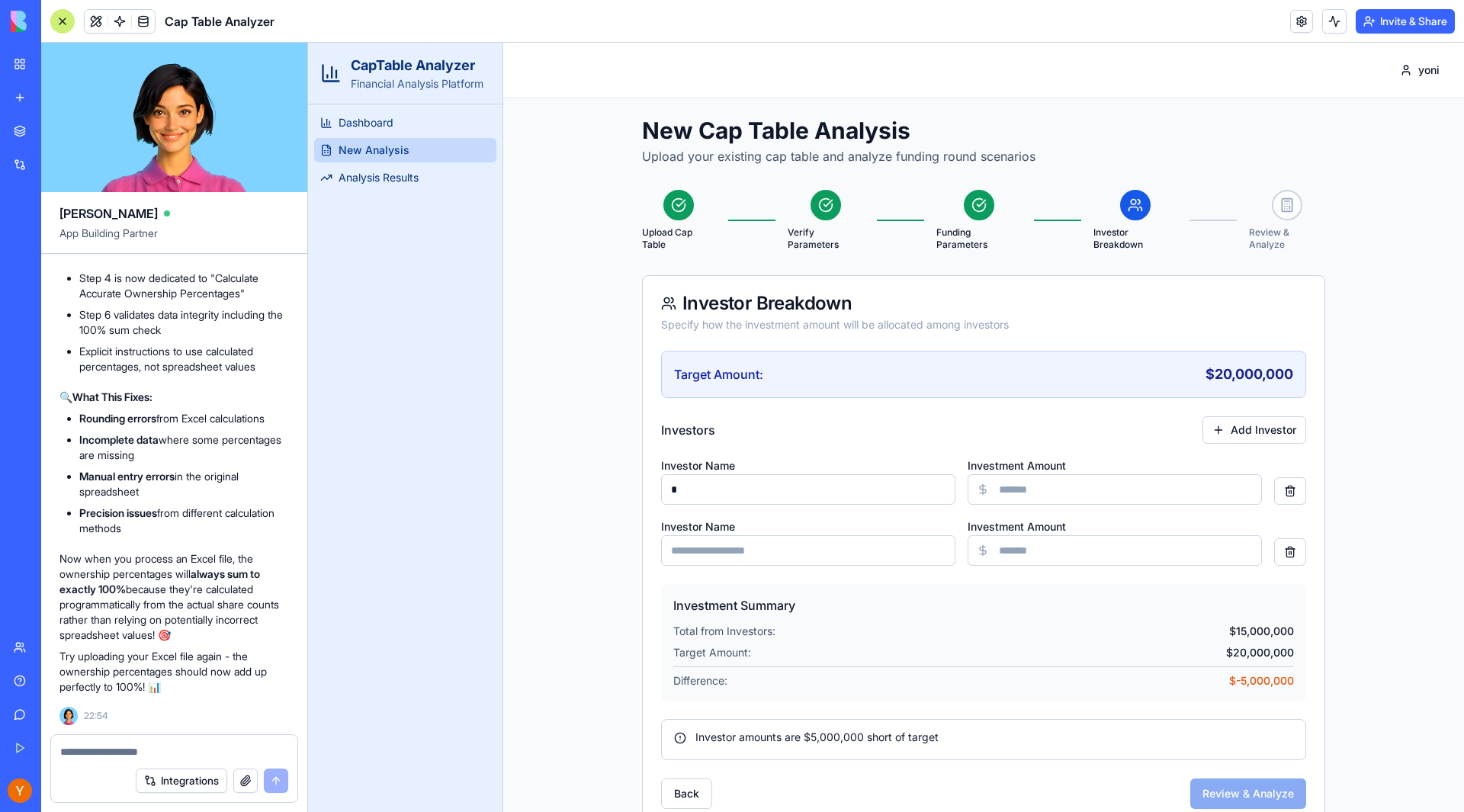
click at [802, 555] on input "Investor Name" at bounding box center [808, 550] width 294 height 30
type input "*"
click at [1028, 546] on input "Investment Amount" at bounding box center [1114, 550] width 294 height 30
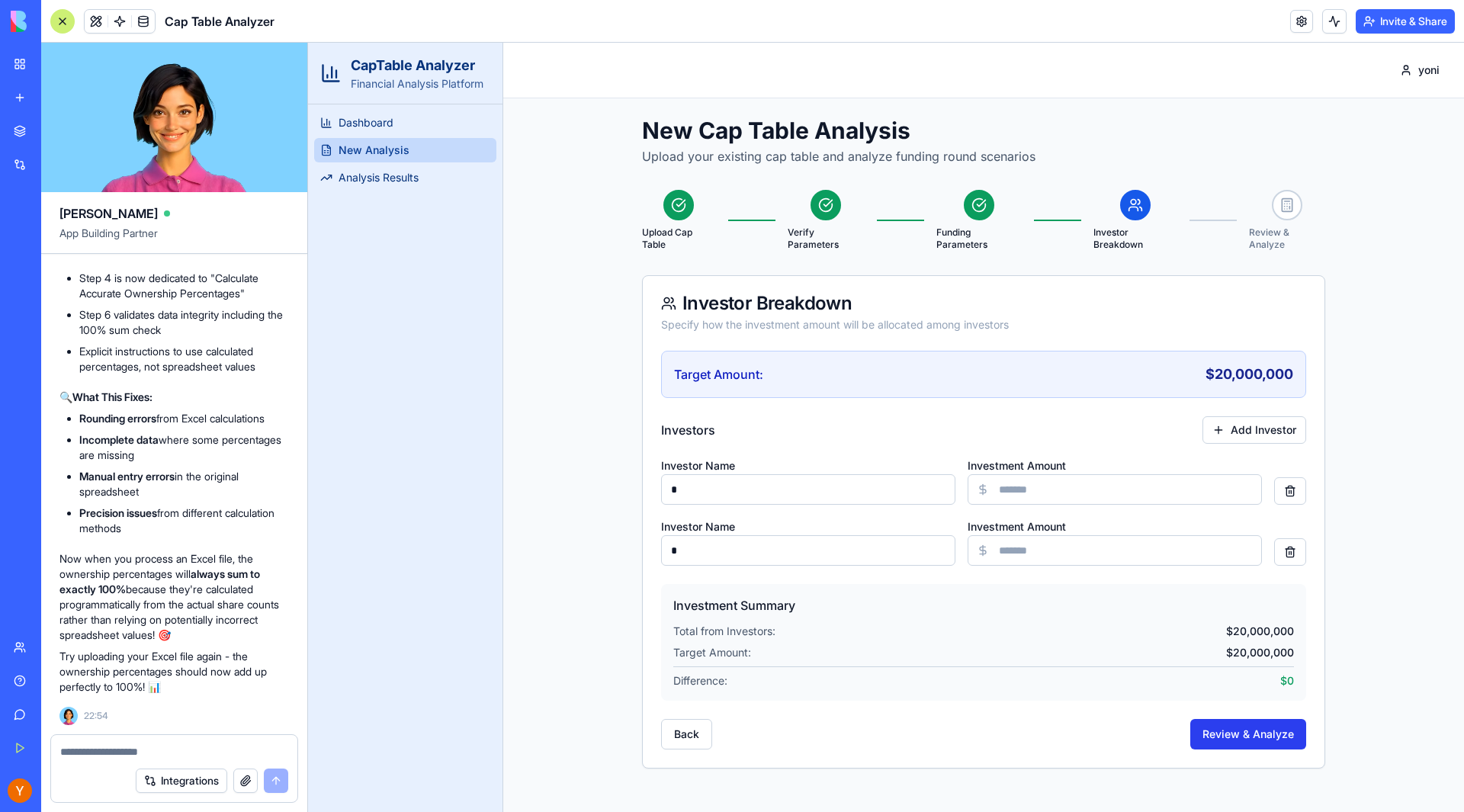
type input "*******"
click at [1255, 726] on button "Review & Analyze" at bounding box center [1249, 734] width 116 height 30
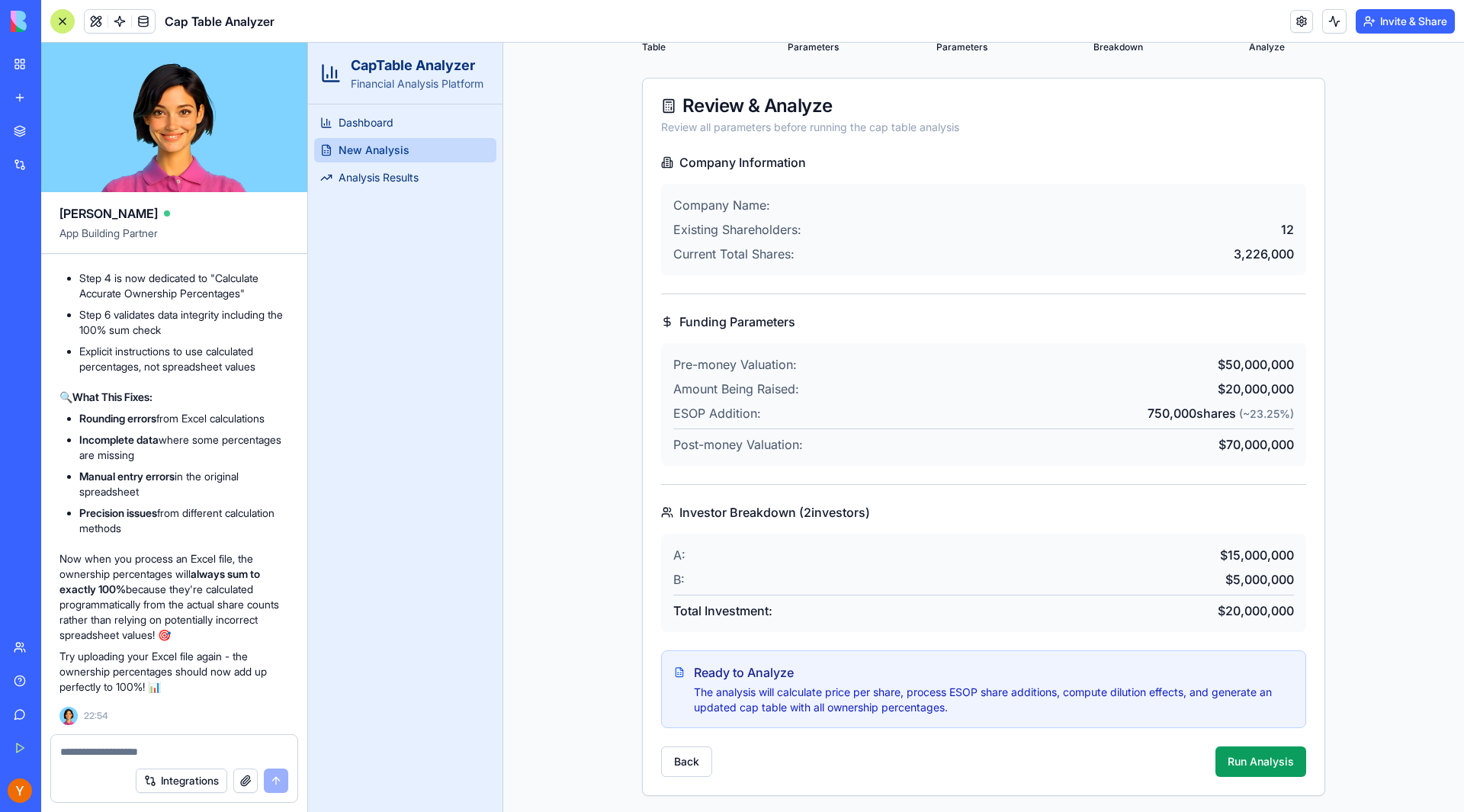
scroll to position [199, 0]
click at [1243, 765] on button "Run Analysis" at bounding box center [1261, 758] width 90 height 30
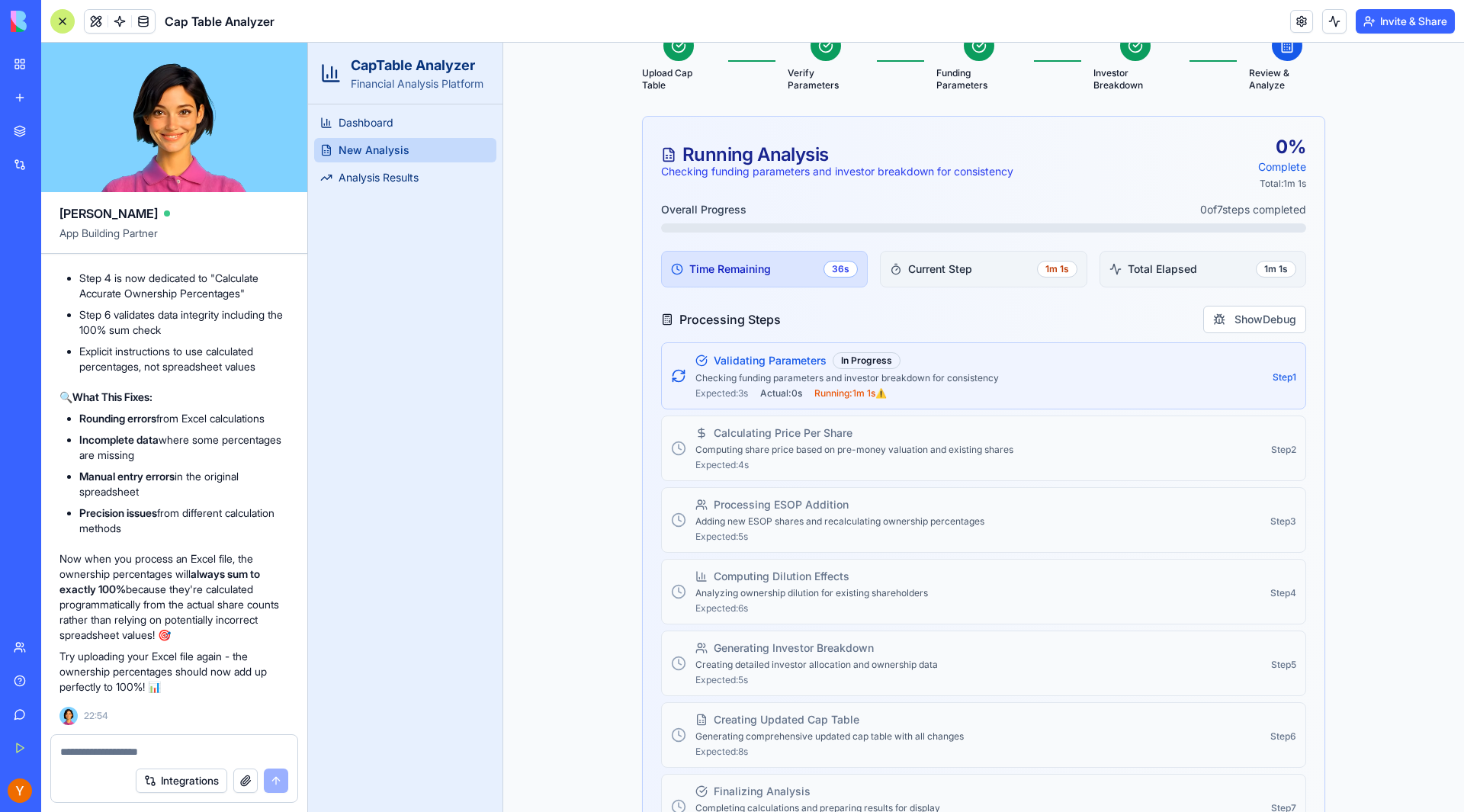
scroll to position [0, 0]
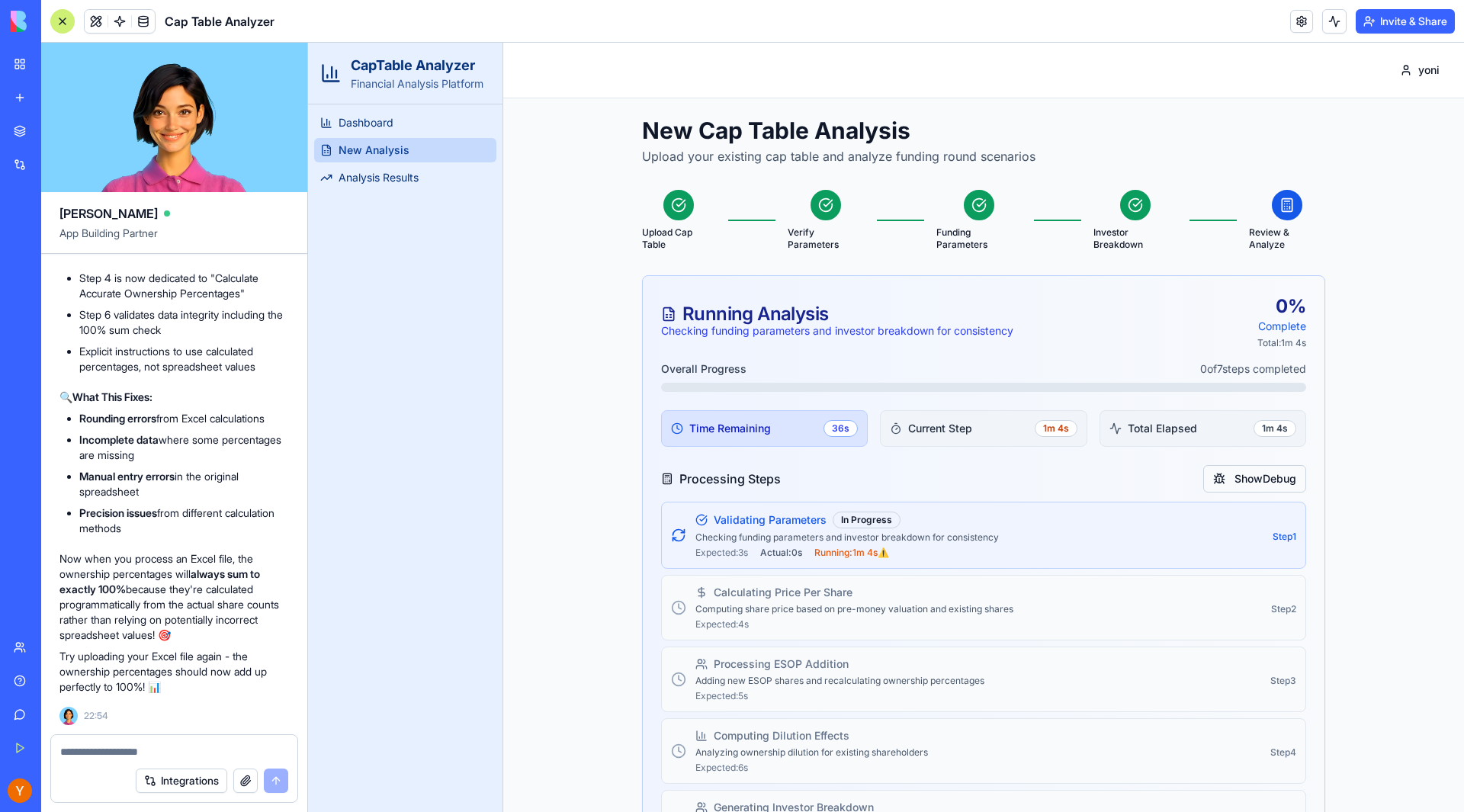
click at [1254, 481] on button "Show Debug" at bounding box center [1255, 479] width 103 height 28
click at [1230, 482] on button "Hide Debug" at bounding box center [1257, 479] width 99 height 28
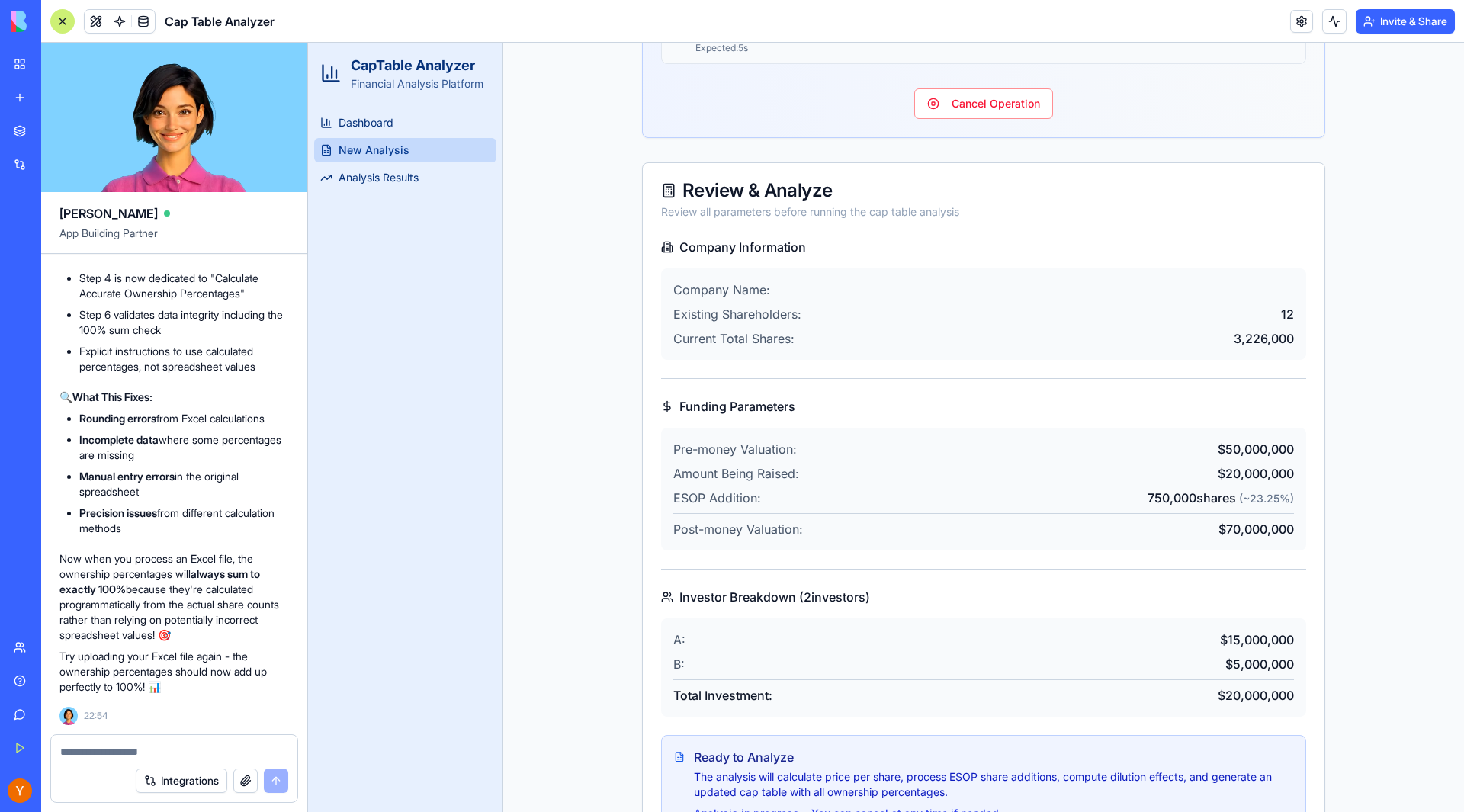
scroll to position [1043, 0]
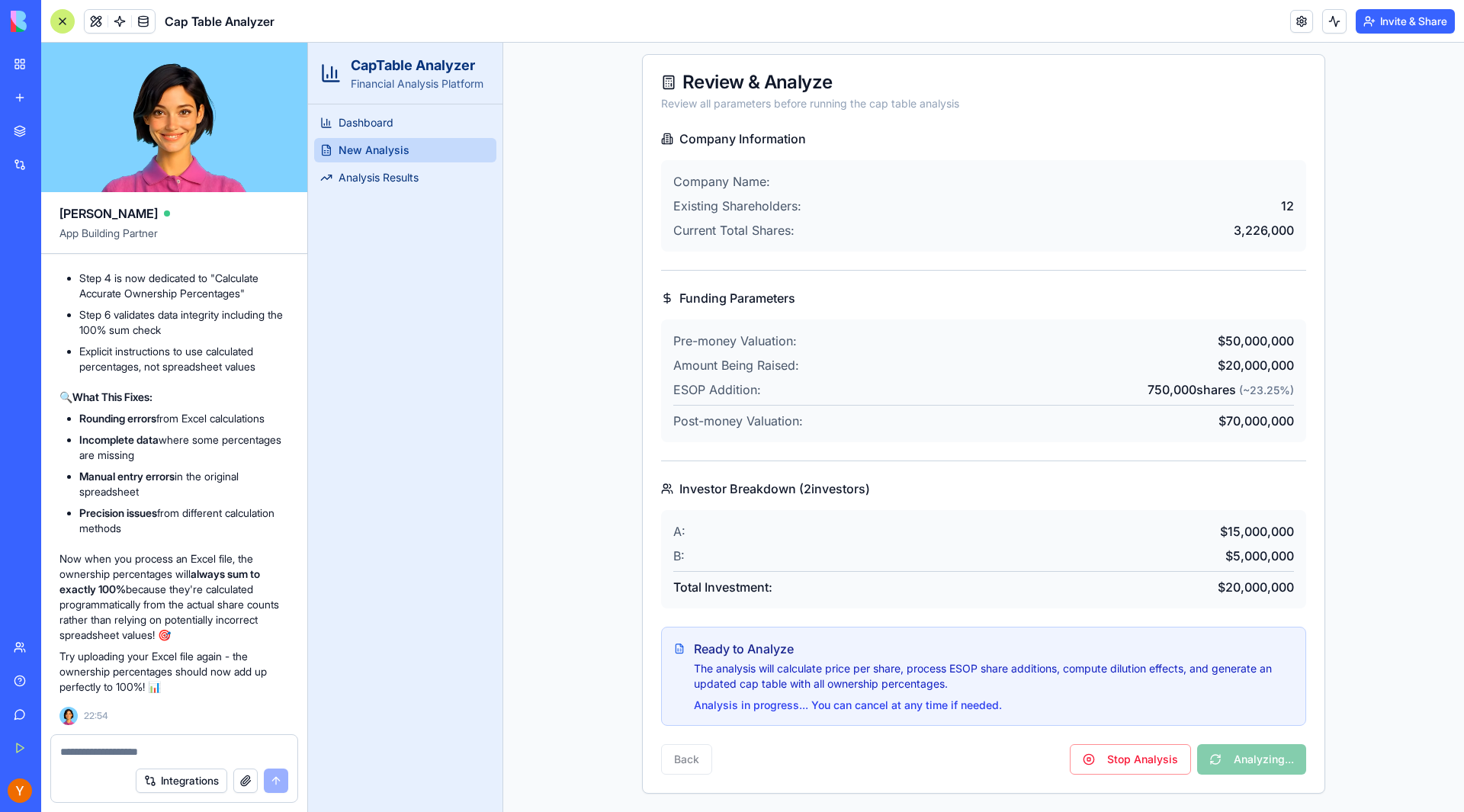
click at [825, 664] on p "The analysis will calculate price per share, process ESOP share additions, comp…" at bounding box center [993, 675] width 599 height 30
click at [1107, 766] on button "Stop Analysis" at bounding box center [1130, 758] width 121 height 30
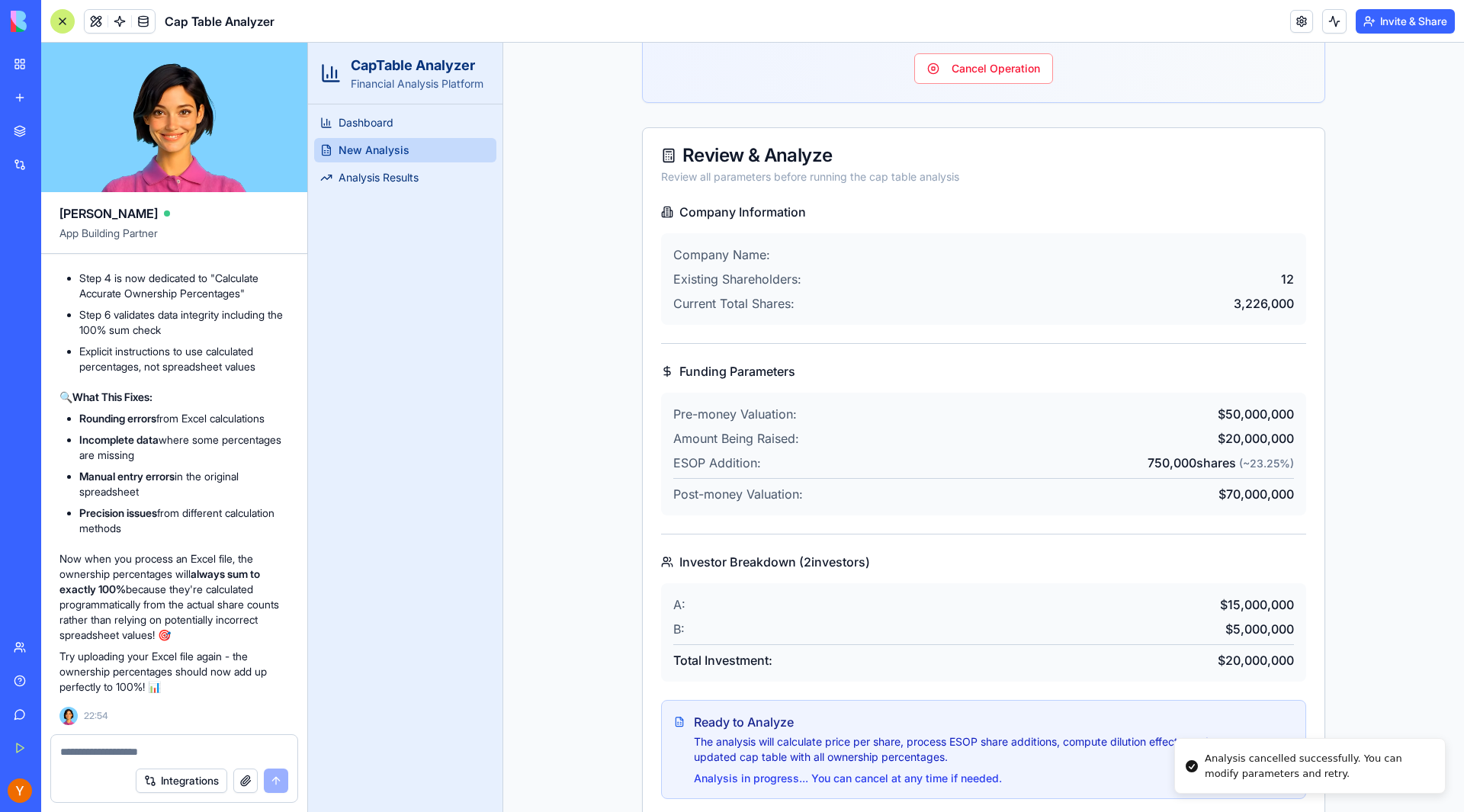
scroll to position [1125, 0]
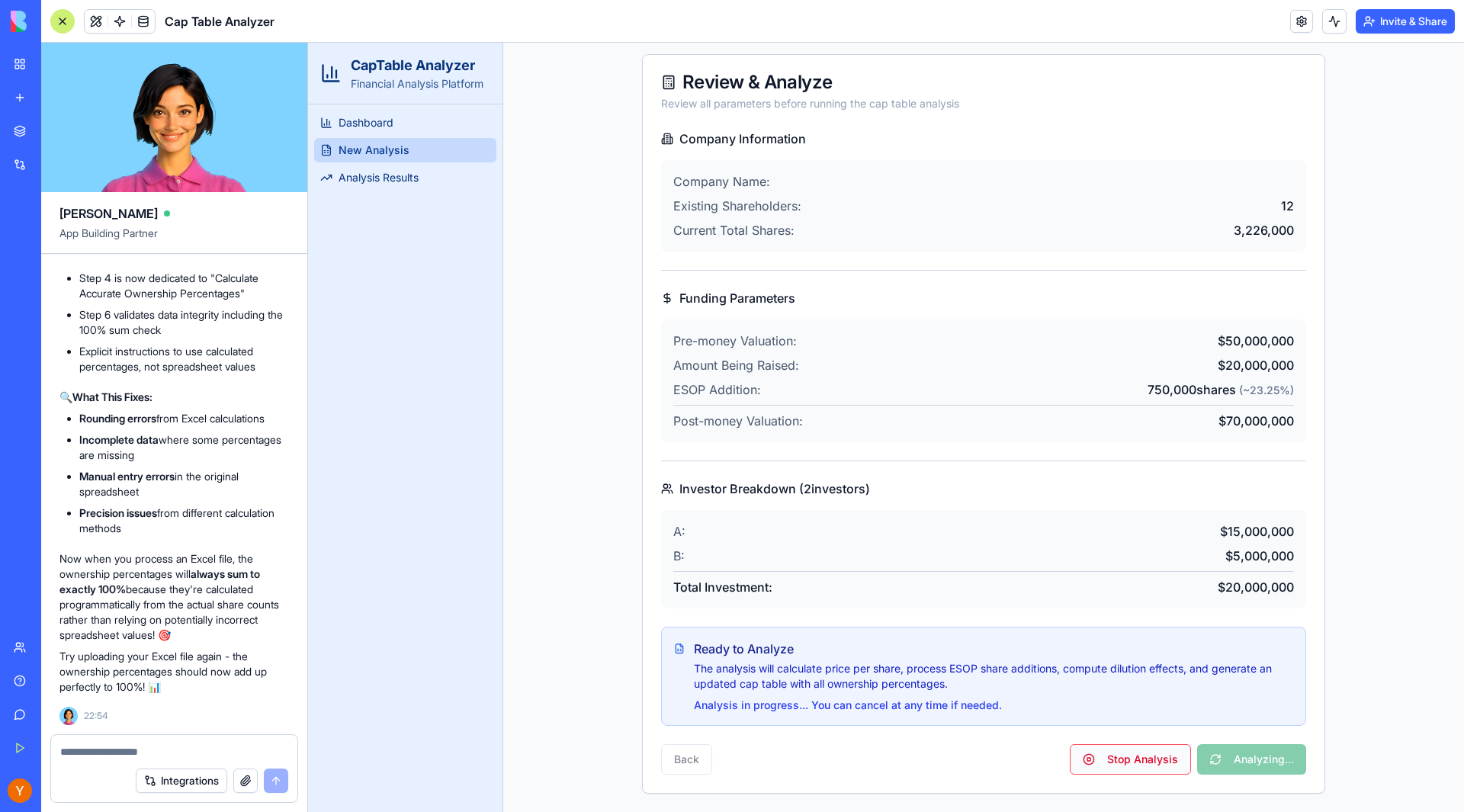
click at [1136, 769] on button "Stop Analysis" at bounding box center [1130, 758] width 121 height 30
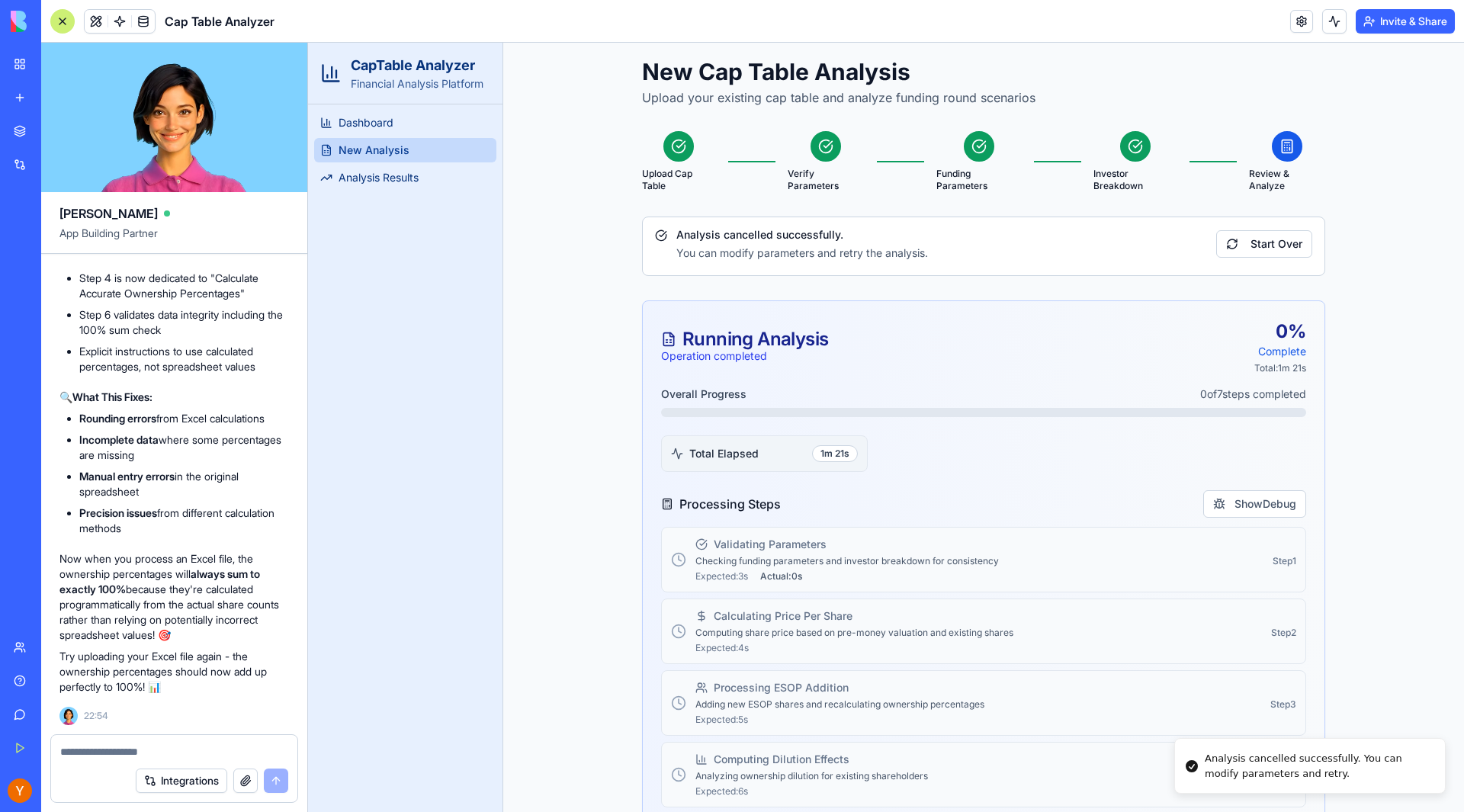
scroll to position [2, 0]
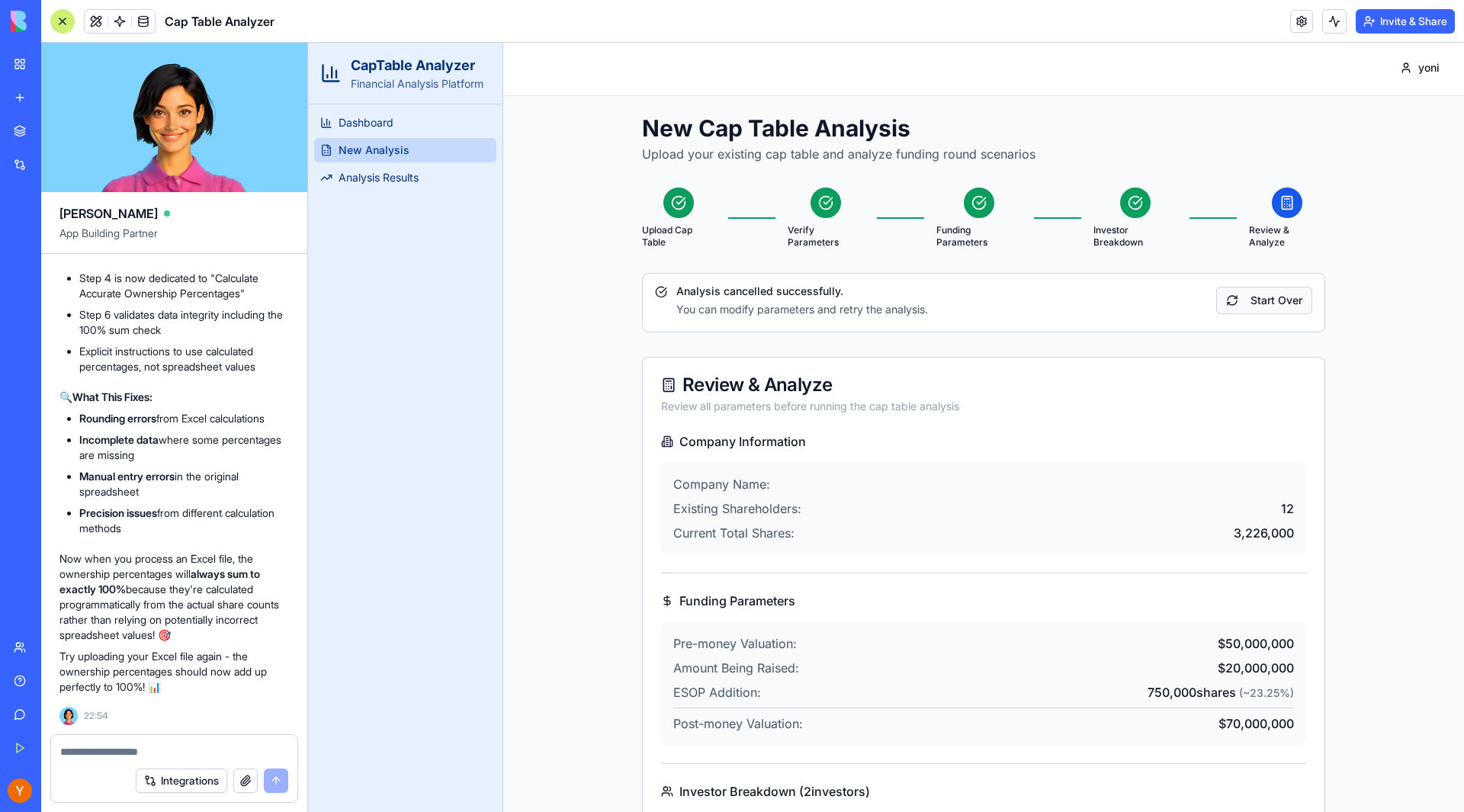
click at [1252, 304] on button "Start Over" at bounding box center [1265, 301] width 96 height 28
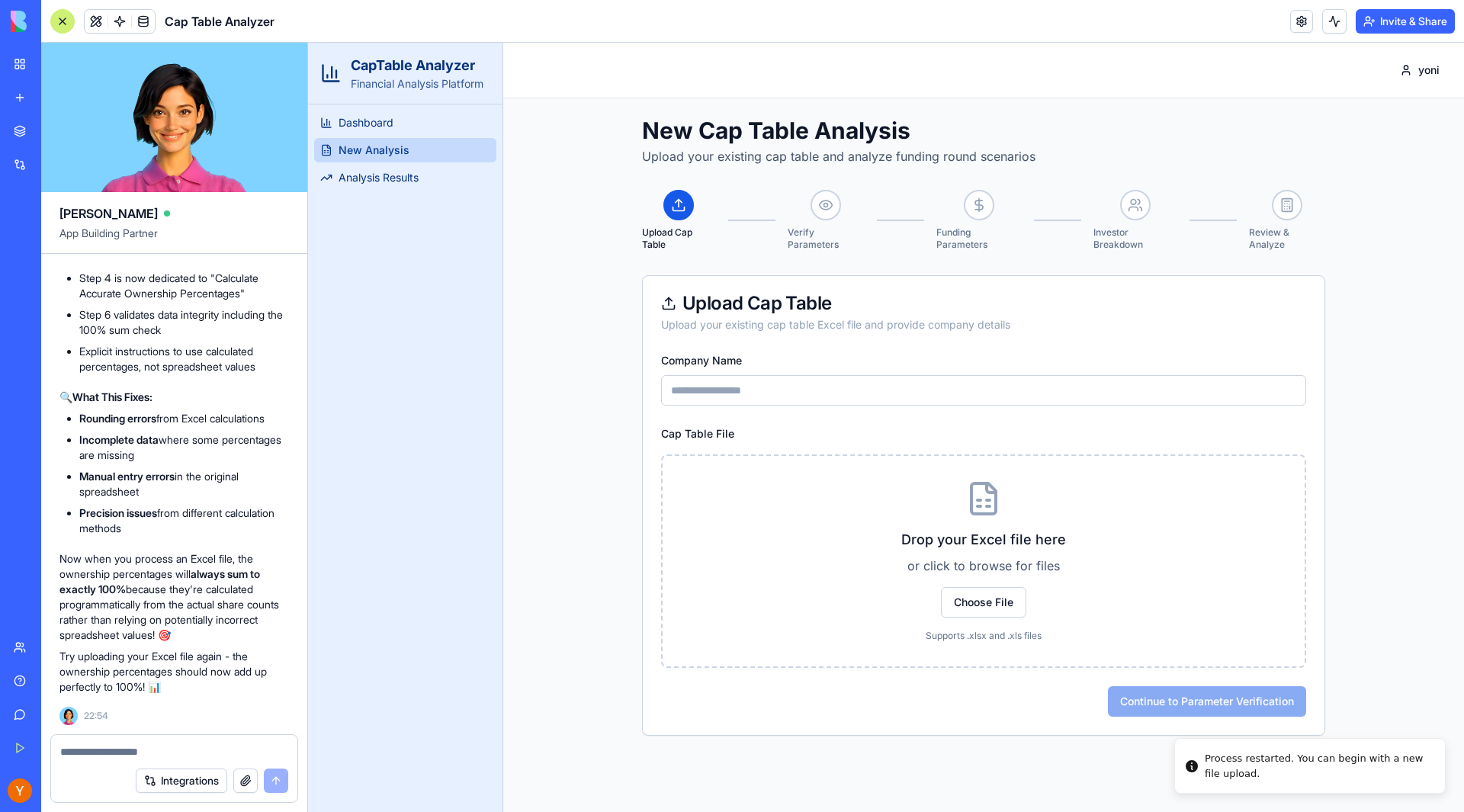
scroll to position [0, 0]
click at [121, 12] on span at bounding box center [120, 21] width 42 height 42
click at [112, 25] on span at bounding box center [120, 21] width 42 height 42
click at [127, 20] on span at bounding box center [143, 21] width 42 height 42
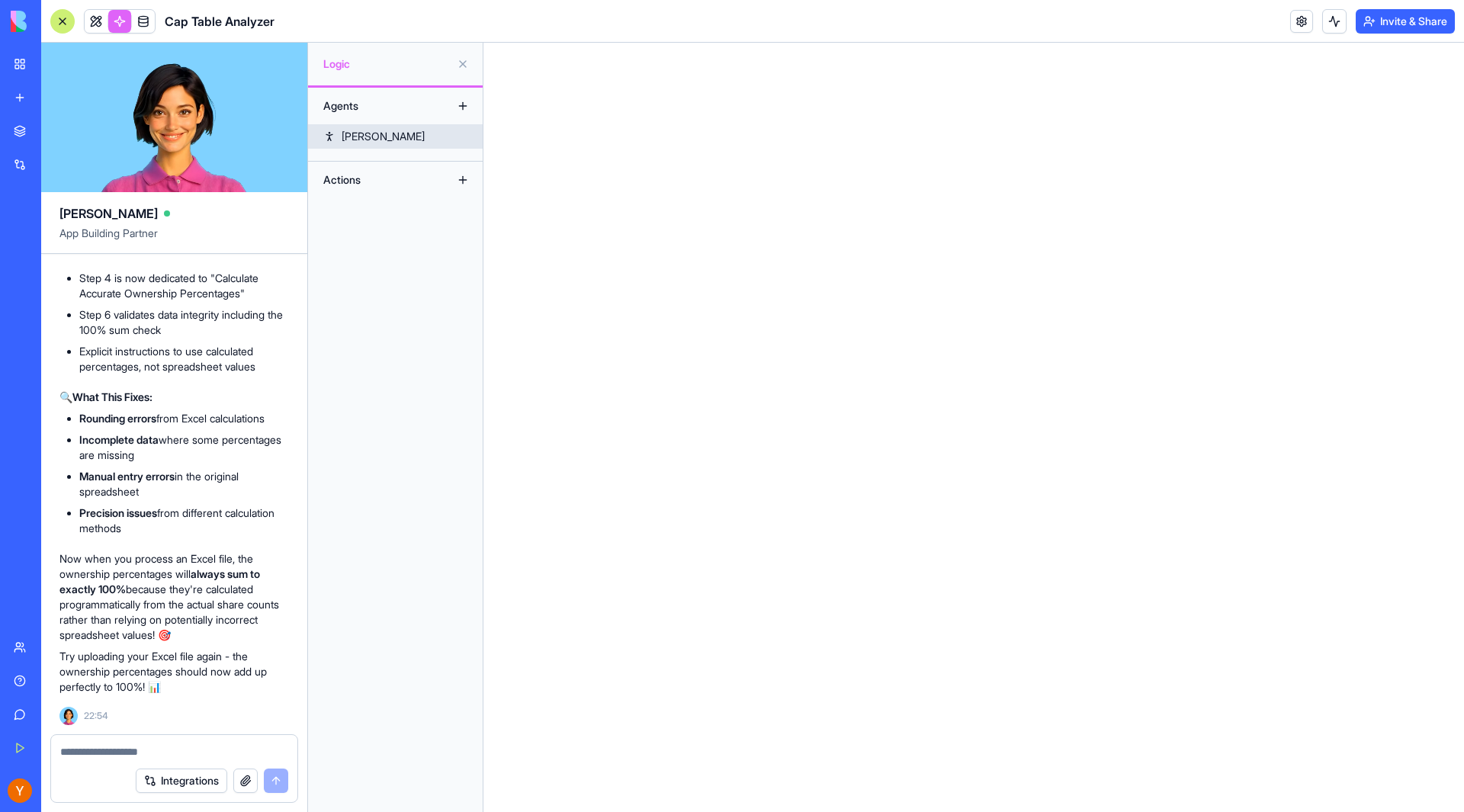
click at [469, 129] on link "[PERSON_NAME]" at bounding box center [395, 137] width 174 height 24
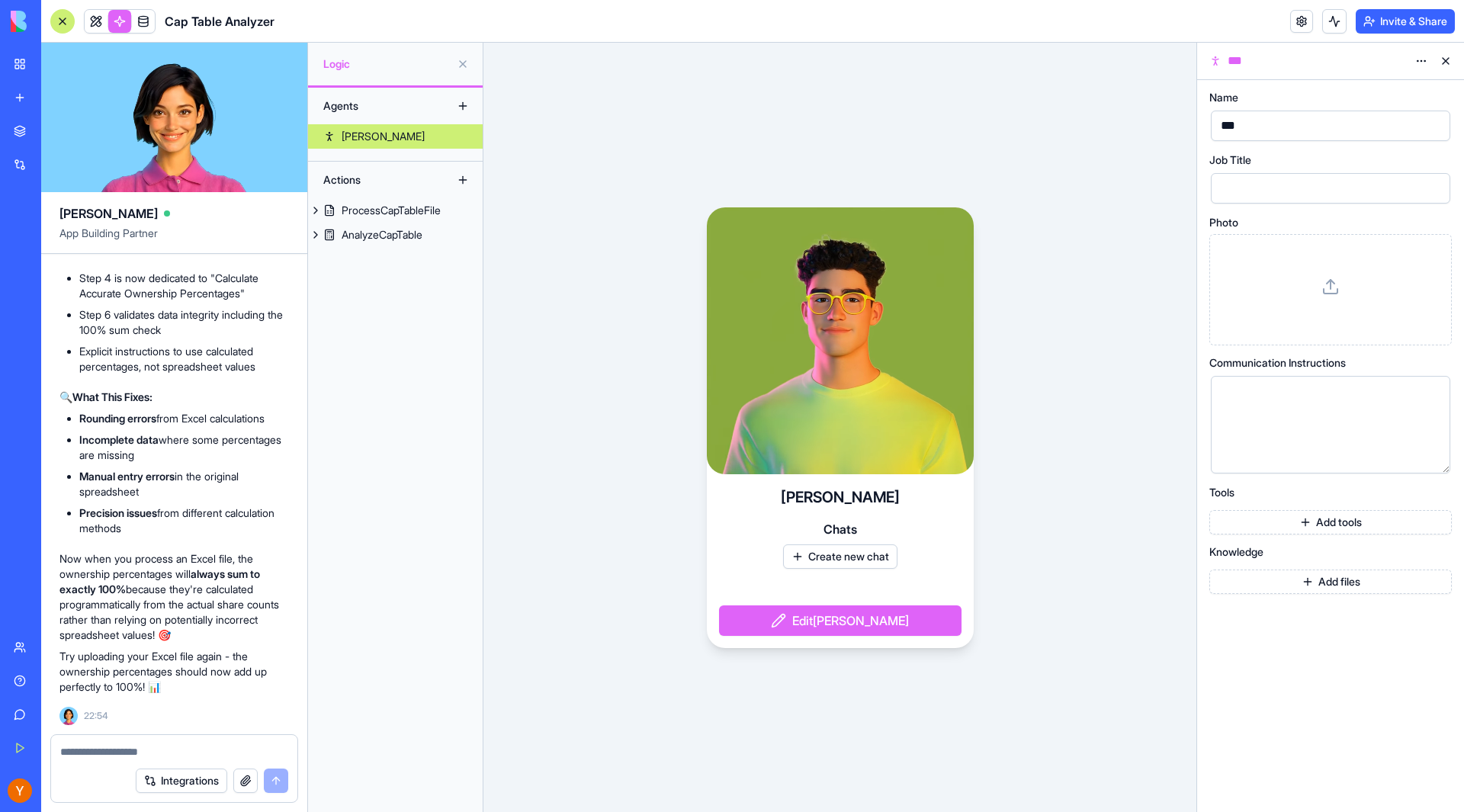
click at [830, 630] on button "Edit [PERSON_NAME]" at bounding box center [840, 620] width 243 height 30
click at [829, 616] on button "Edit [PERSON_NAME]" at bounding box center [840, 620] width 243 height 30
click at [364, 229] on div "AnalyzeCapTable" at bounding box center [382, 234] width 81 height 16
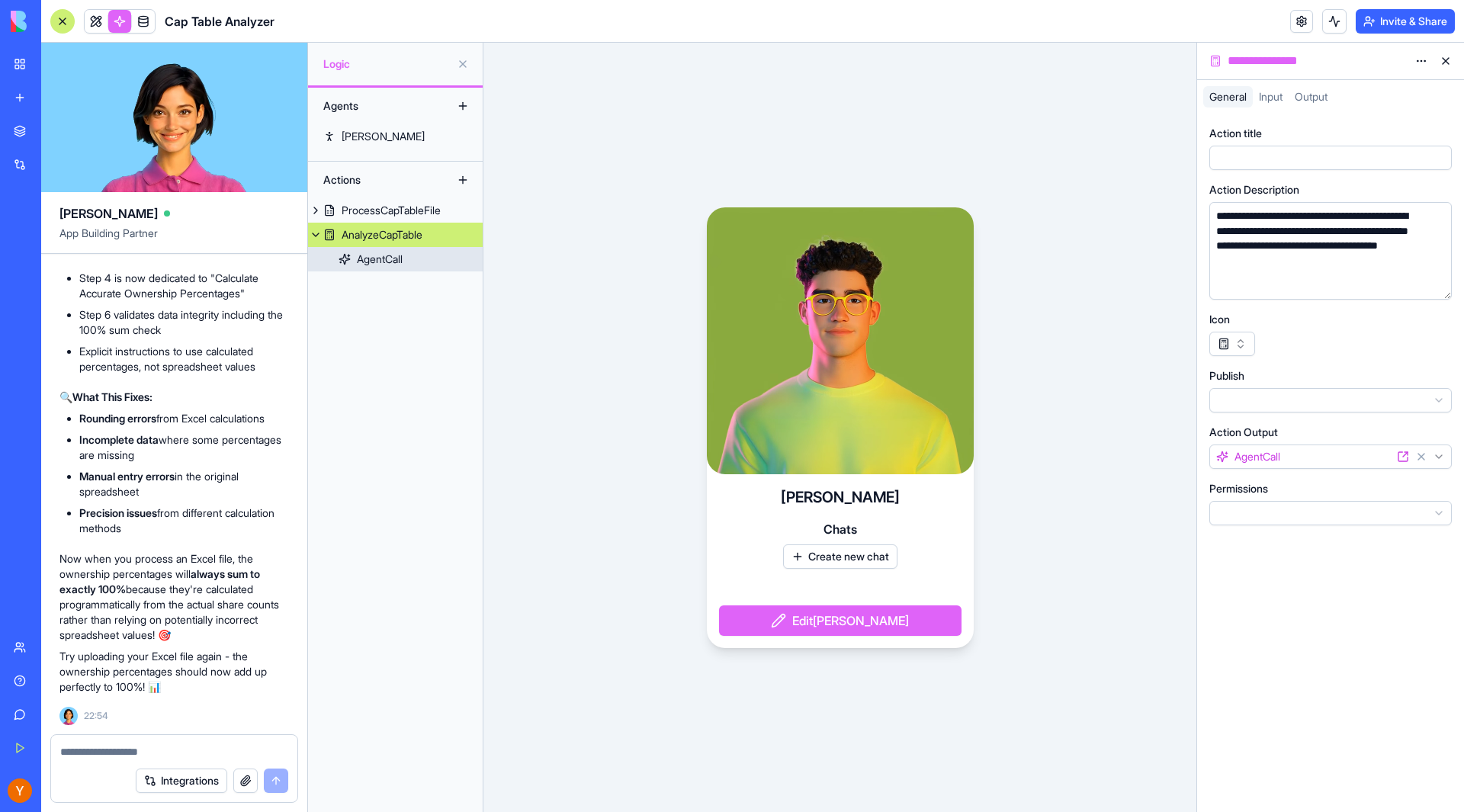
click at [371, 258] on div "AgentCall" at bounding box center [380, 259] width 46 height 16
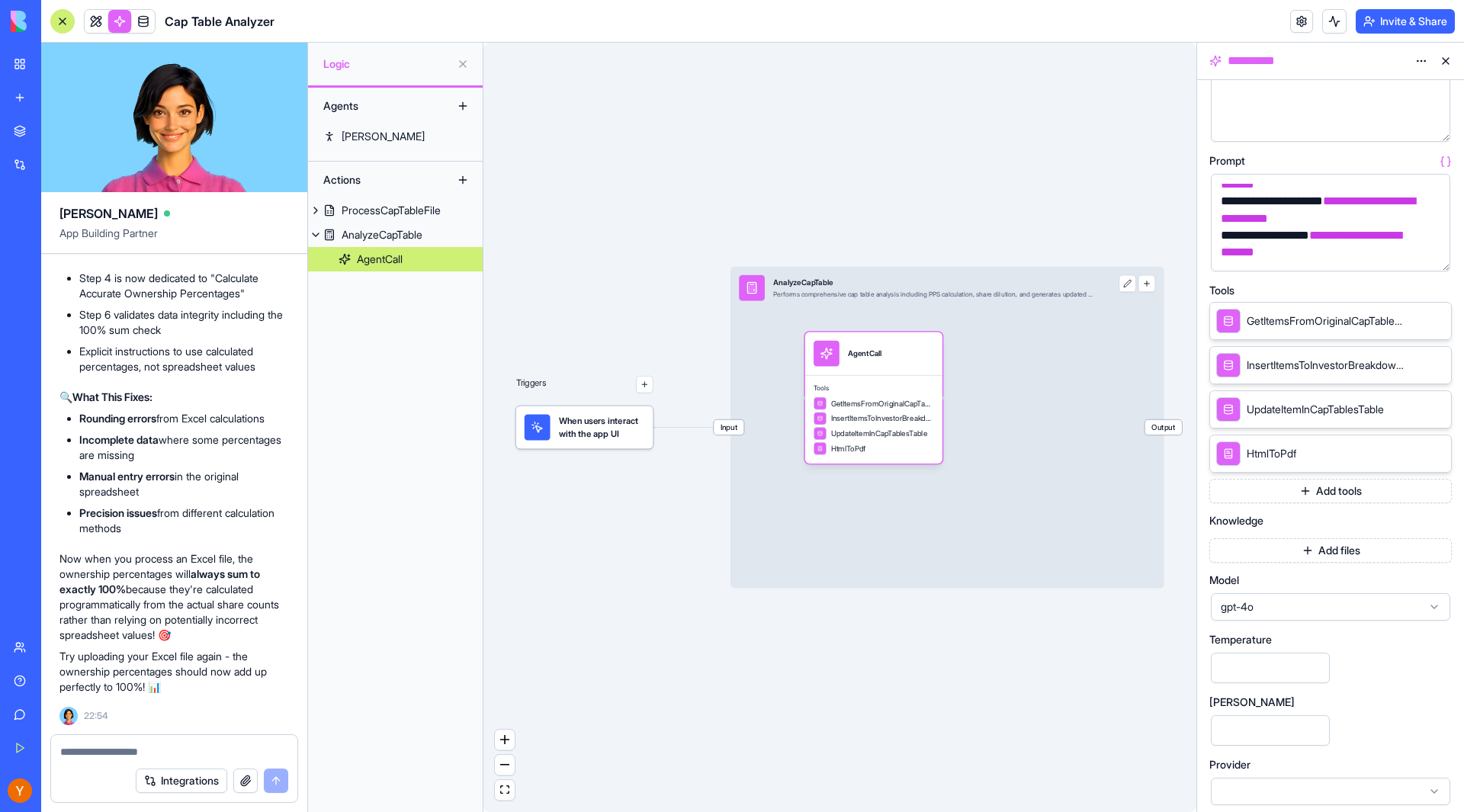
scroll to position [136, 0]
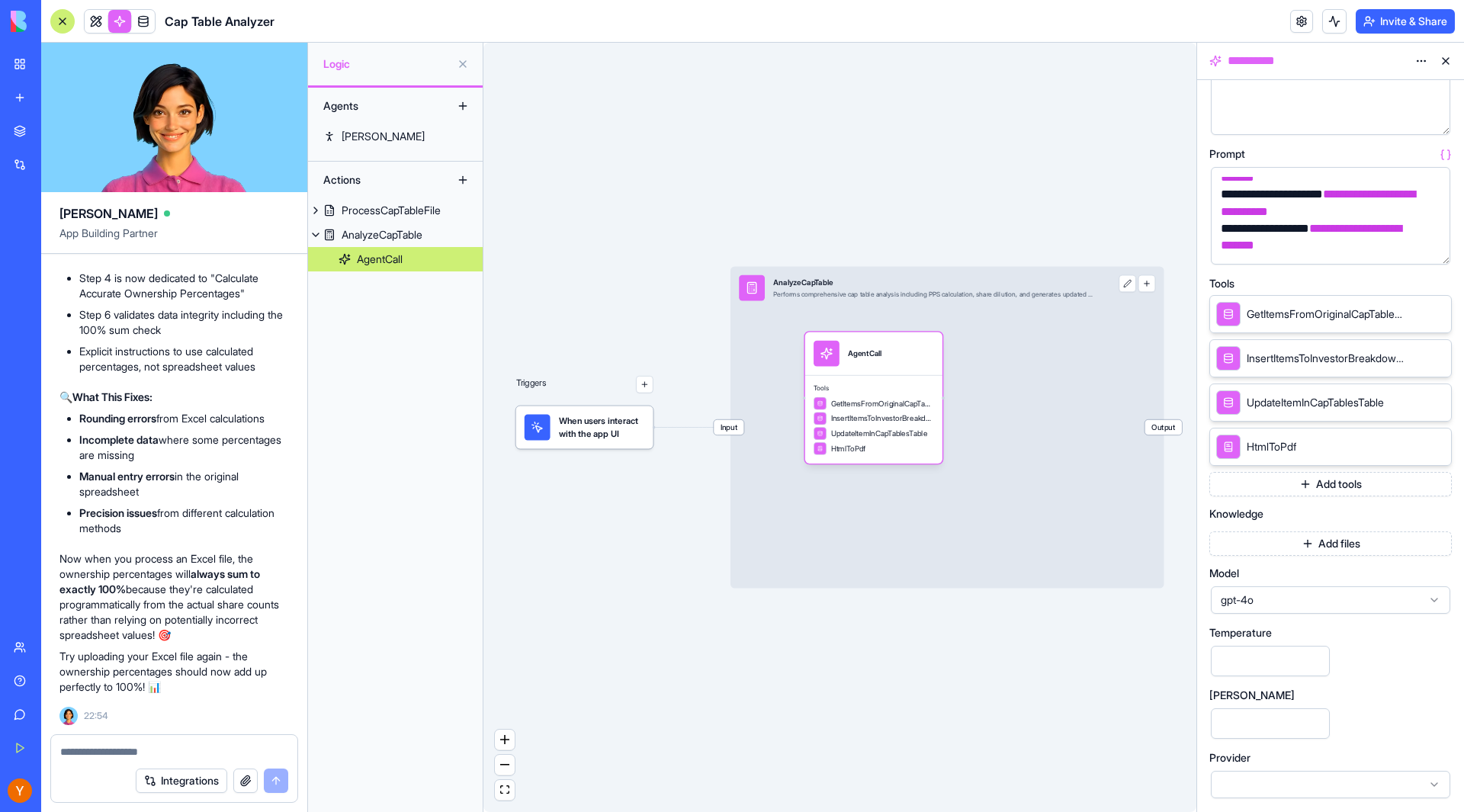
click at [1278, 611] on div "gpt-4o" at bounding box center [1330, 600] width 239 height 28
click at [1087, 679] on div "Triggers When users interact with the app UI Input AnalyzeCapTable Performs com…" at bounding box center [840, 427] width 714 height 770
